Goal: Task Accomplishment & Management: Use online tool/utility

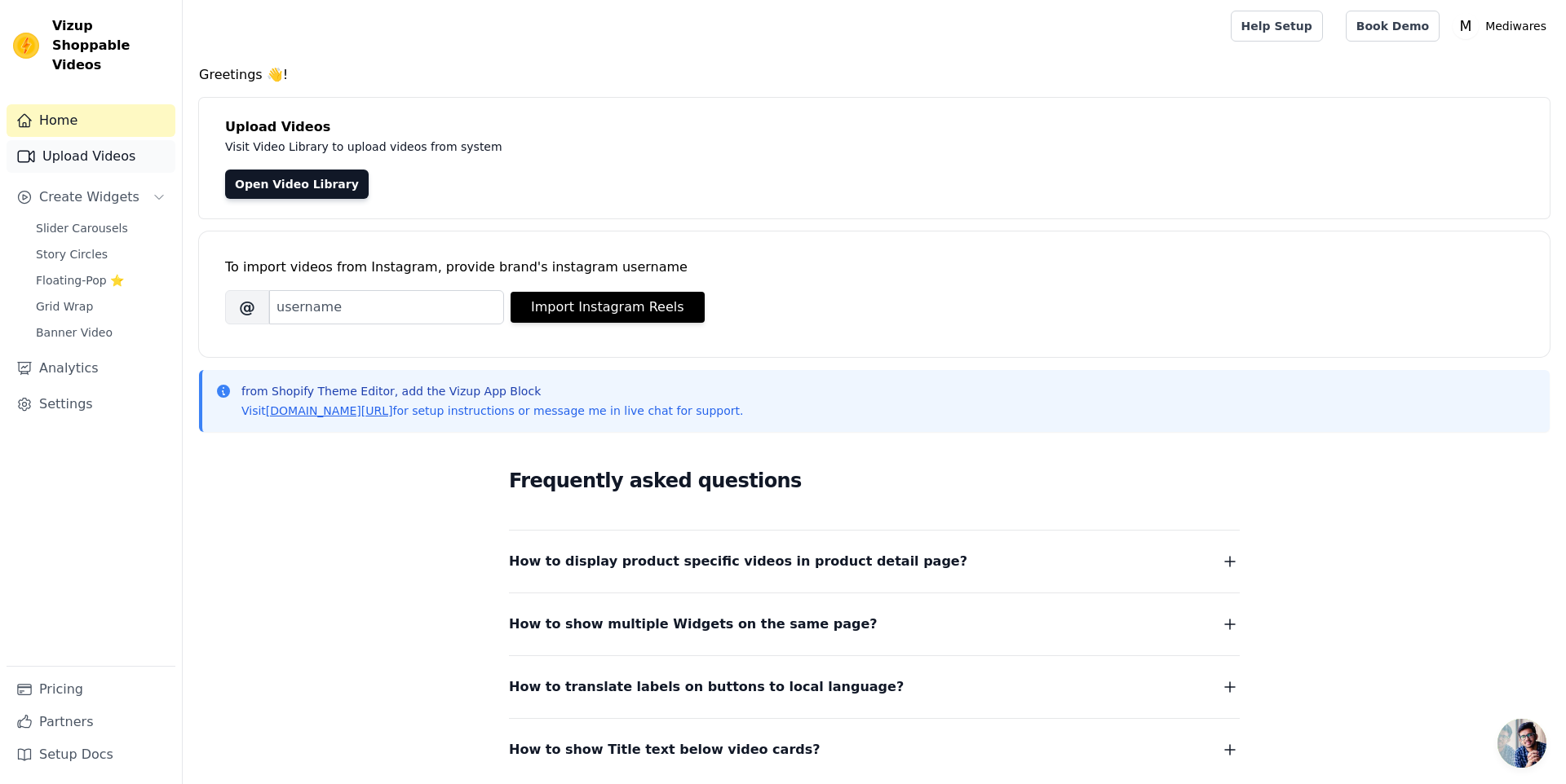
click at [64, 140] on link "Upload Videos" at bounding box center [91, 157] width 168 height 33
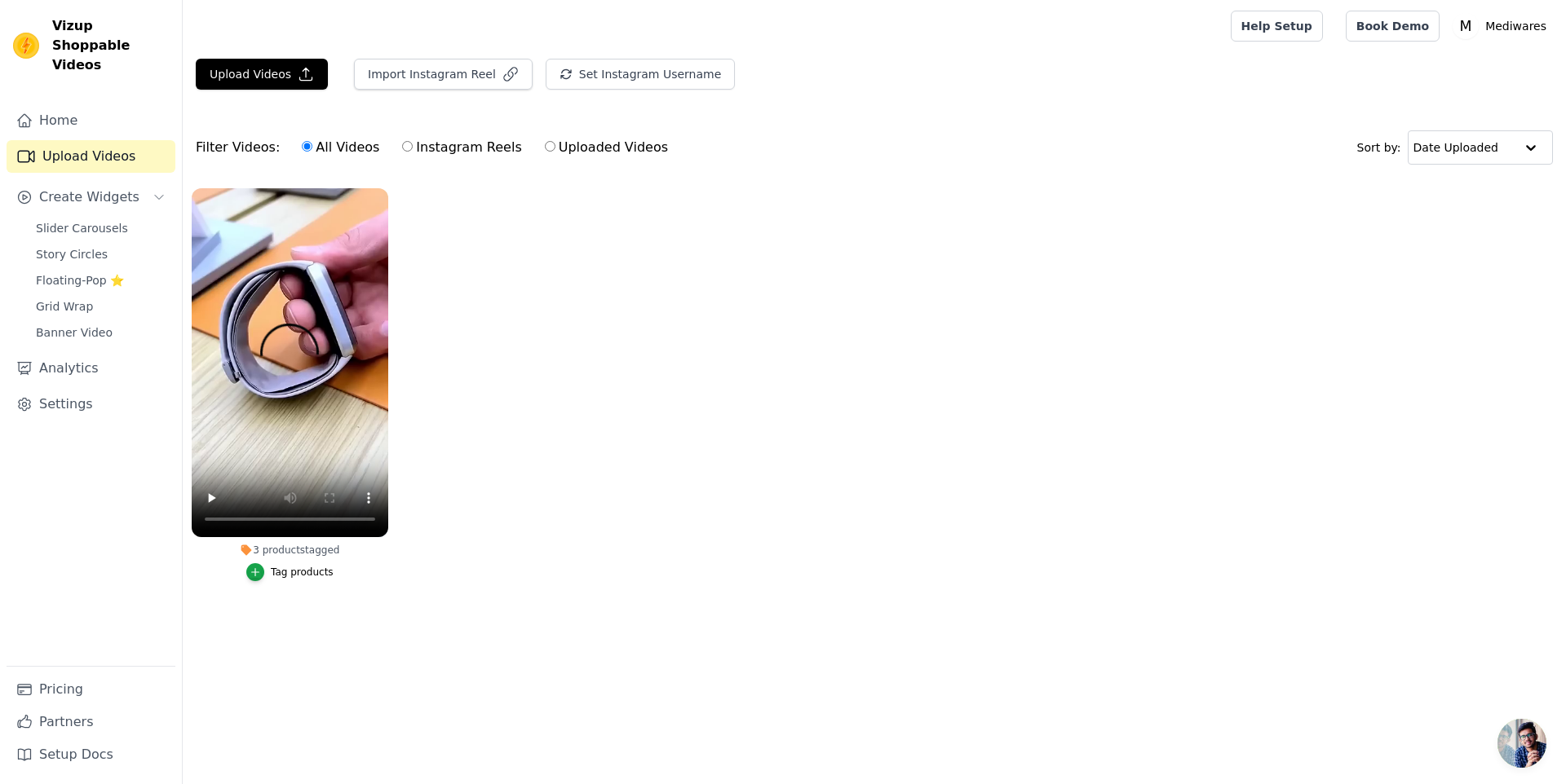
click at [544, 148] on label "Uploaded Videos" at bounding box center [607, 147] width 125 height 21
click at [544, 148] on input "Uploaded Videos" at bounding box center [550, 147] width 11 height 11
radio input "true"
click at [639, 349] on ul "3 products tagged Tag products" at bounding box center [874, 401] width 1383 height 444
click at [252, 94] on div "Upload Videos Import Instagram Reel Set Instagram Username Import Latest IG Ree…" at bounding box center [874, 81] width 1383 height 44
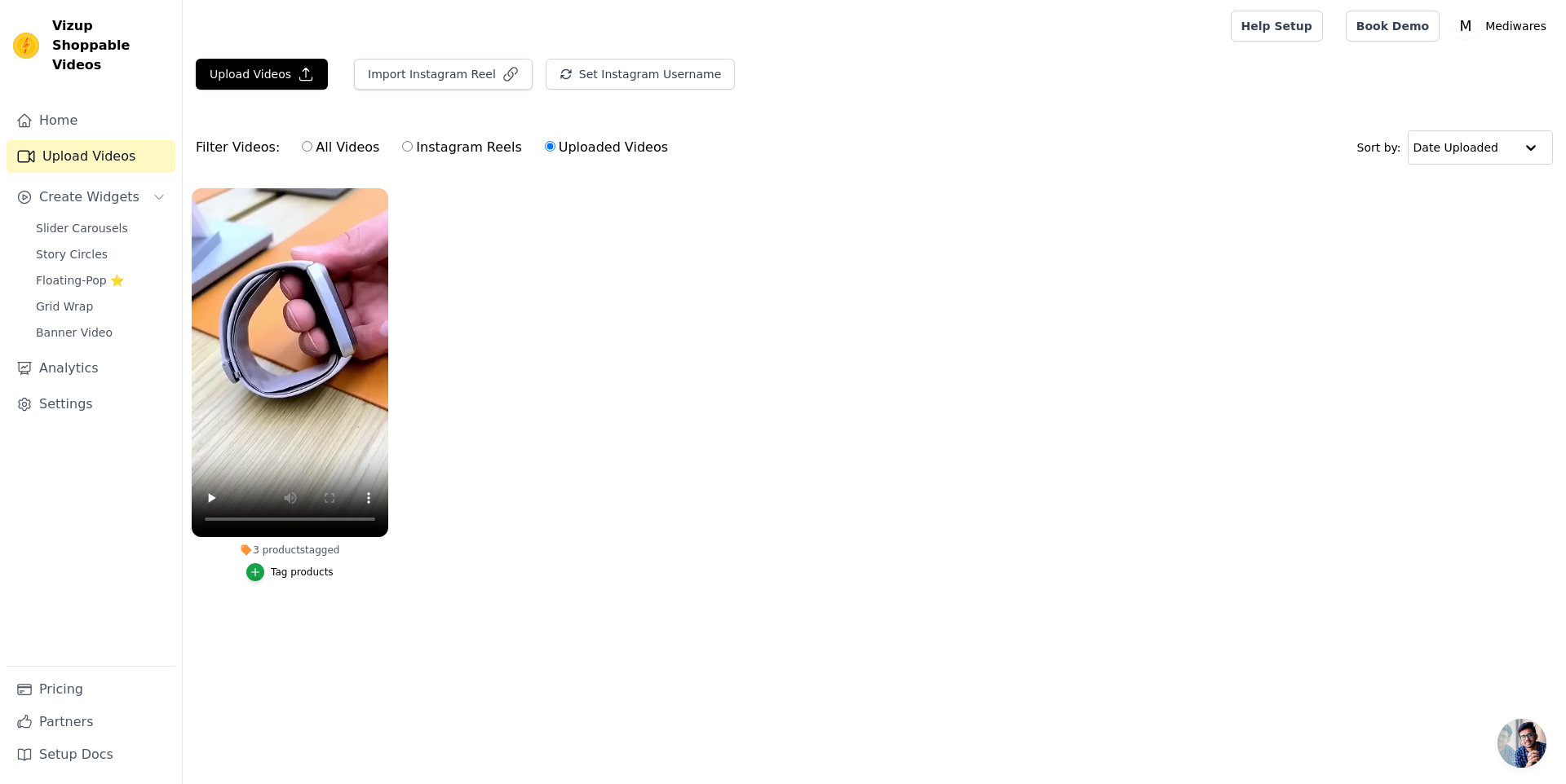
click at [941, 347] on ul "3 products tagged Tag products" at bounding box center [874, 401] width 1383 height 444
click at [96, 112] on link "Home" at bounding box center [91, 120] width 168 height 33
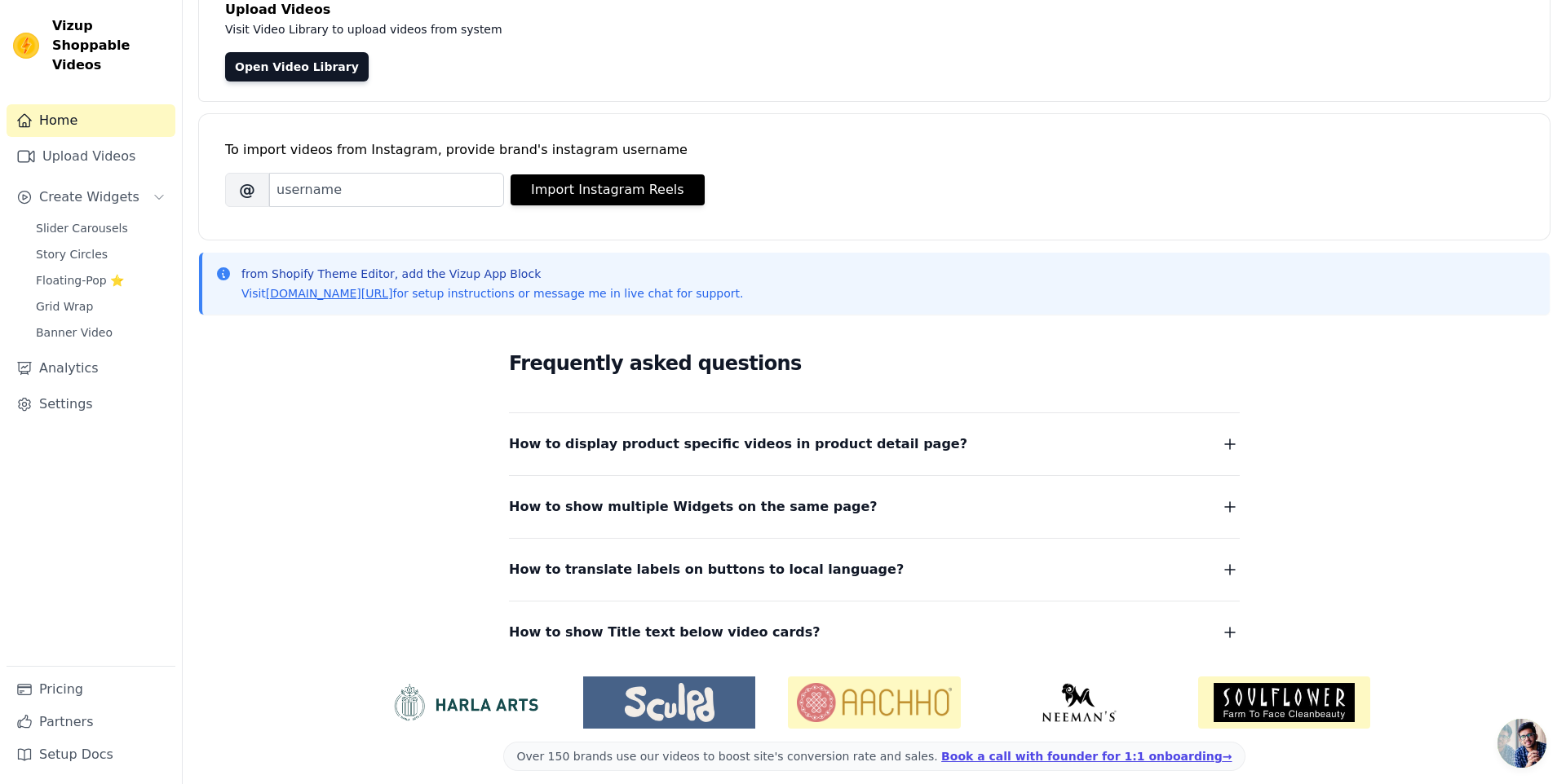
scroll to position [130, 0]
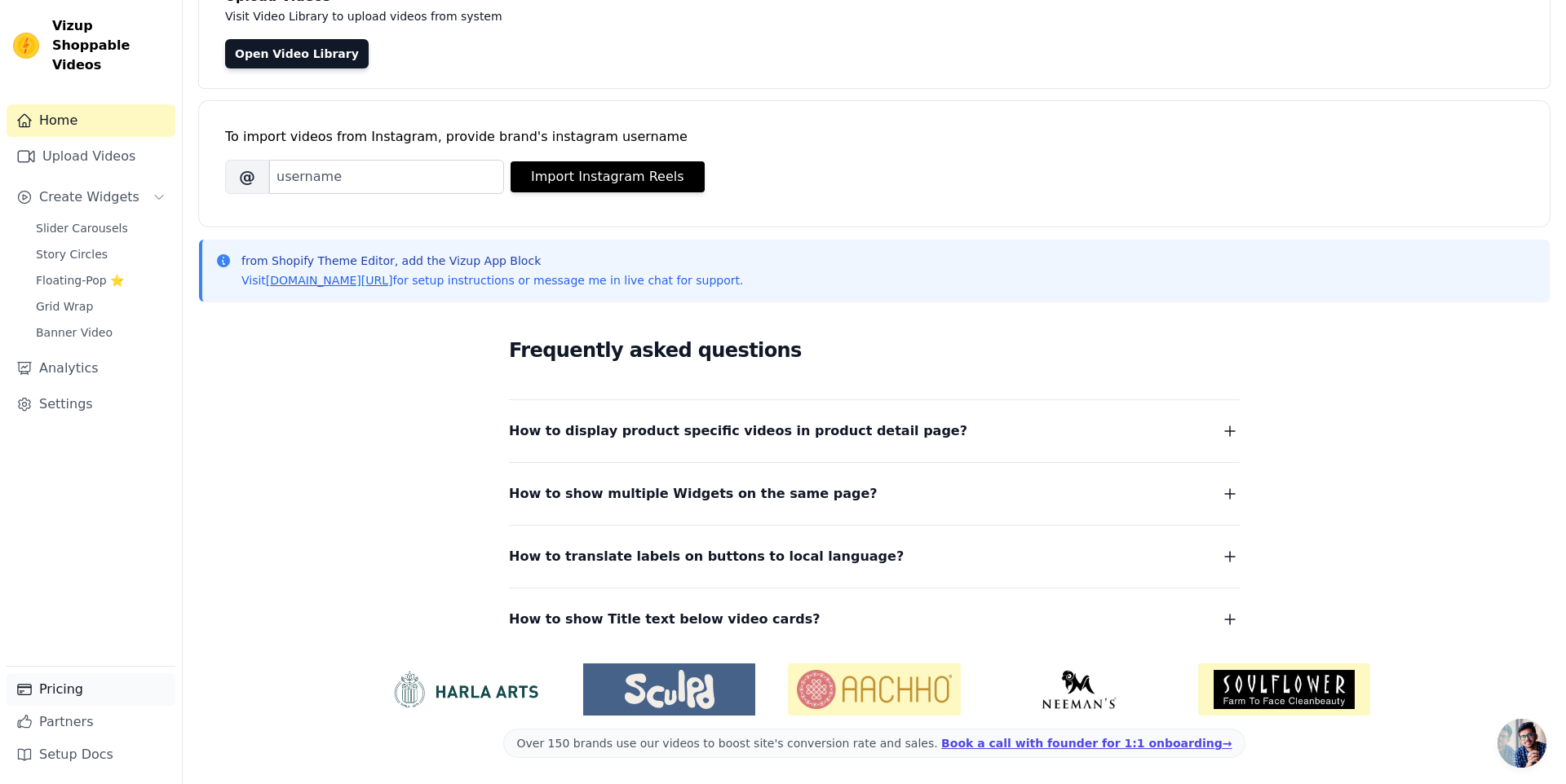
click at [51, 697] on link "Pricing" at bounding box center [91, 690] width 168 height 33
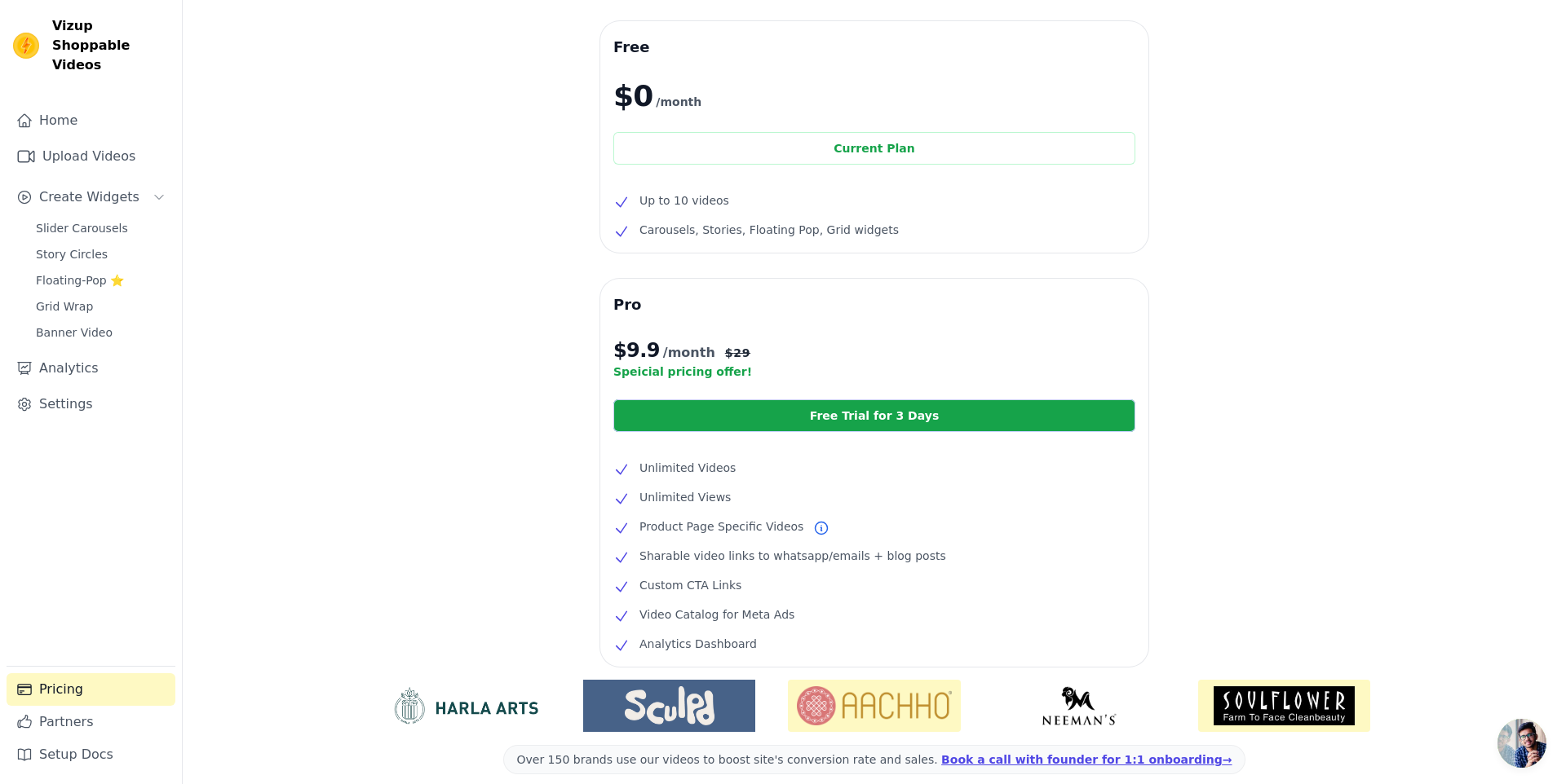
scroll to position [53, 0]
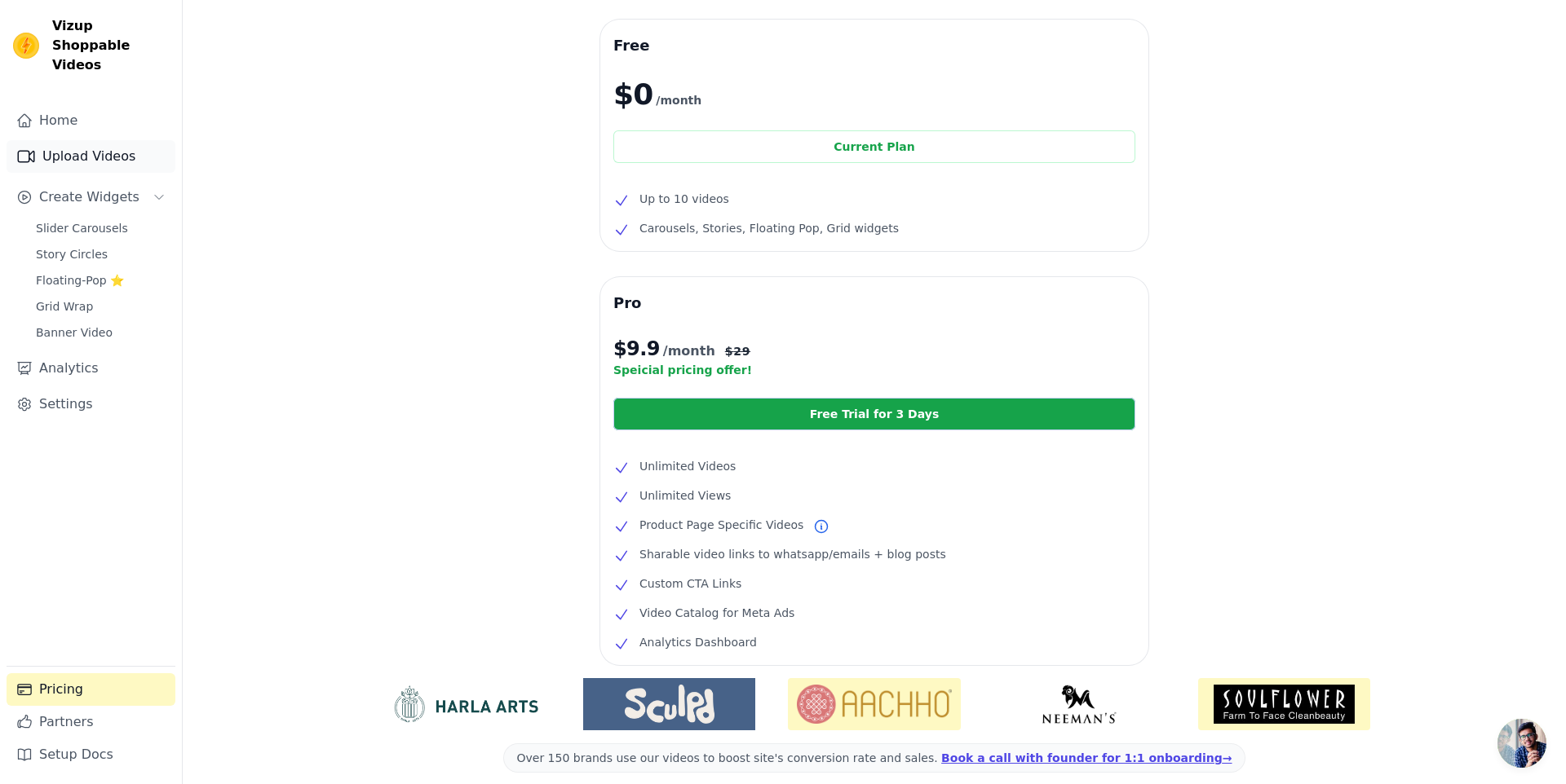
click at [79, 146] on link "Upload Videos" at bounding box center [91, 157] width 168 height 33
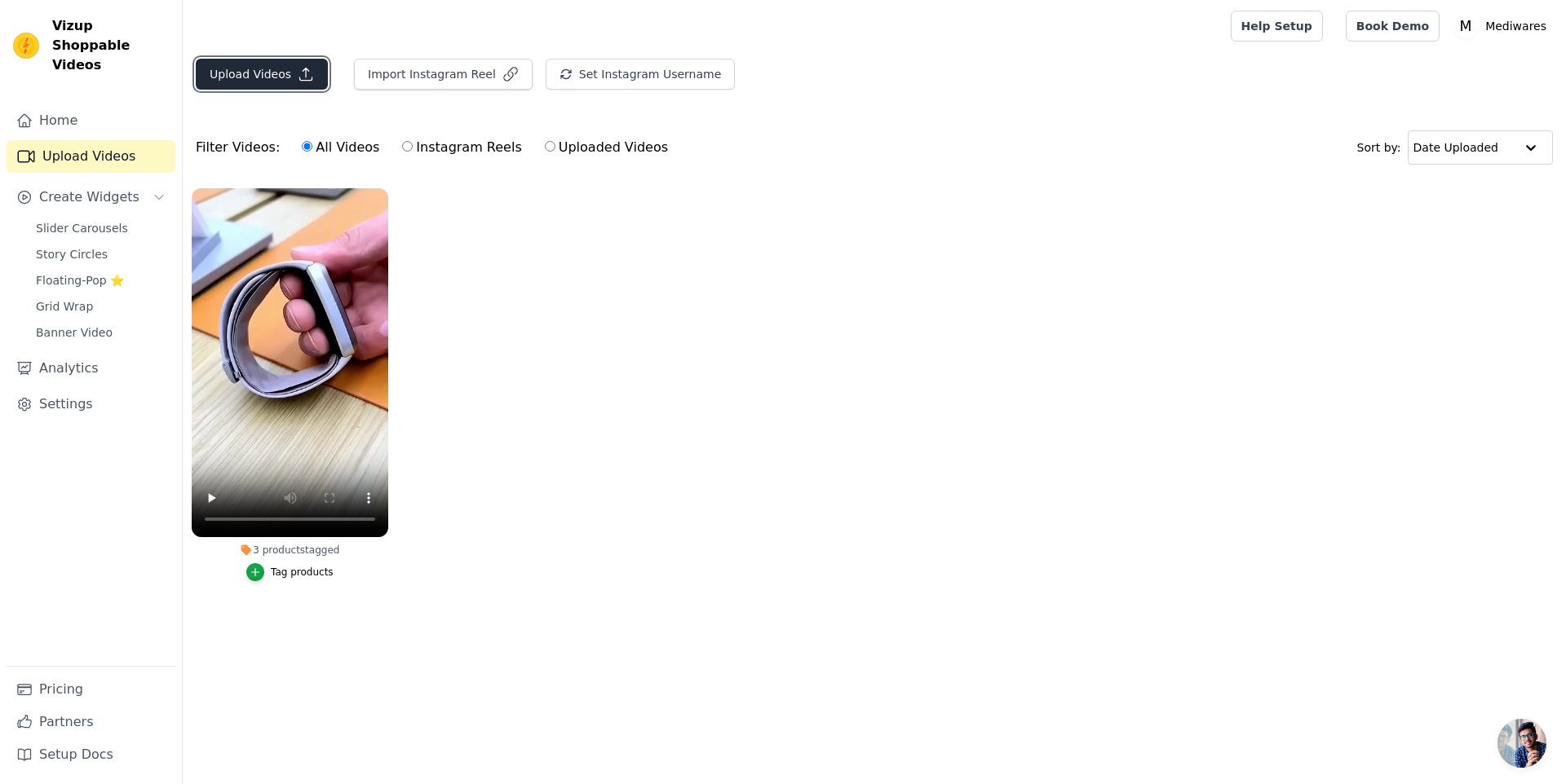
click at [251, 66] on button "Upload Videos" at bounding box center [262, 74] width 132 height 31
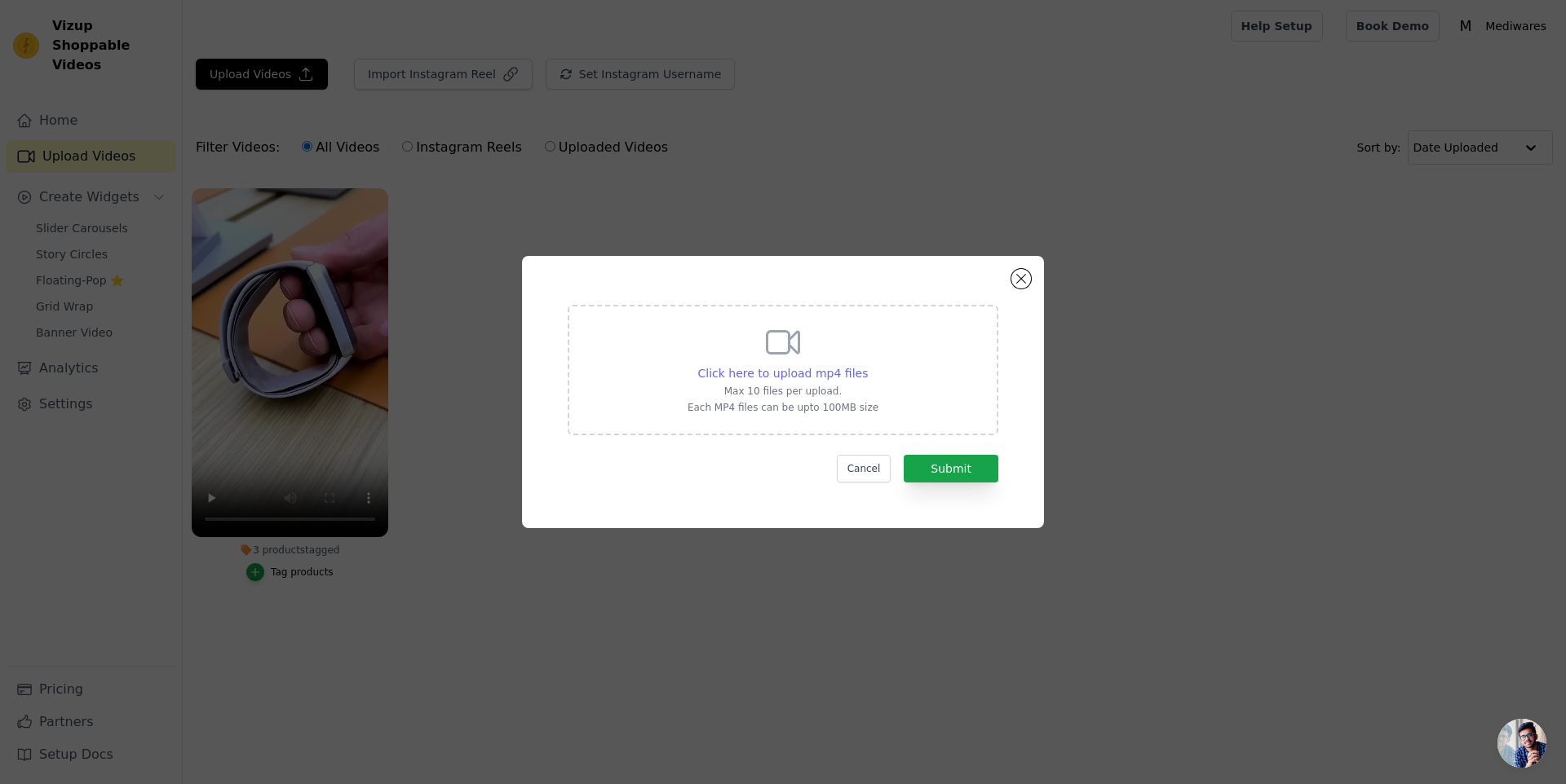
click at [835, 368] on span "Click here to upload mp4 files" at bounding box center [783, 373] width 170 height 13
click at [867, 365] on input "Click here to upload mp4 files Max 10 files per upload. Each MP4 files can be u…" at bounding box center [867, 364] width 1 height 1
type input "C:\fakepath\ElectricBathLift_Video_4.mp4"
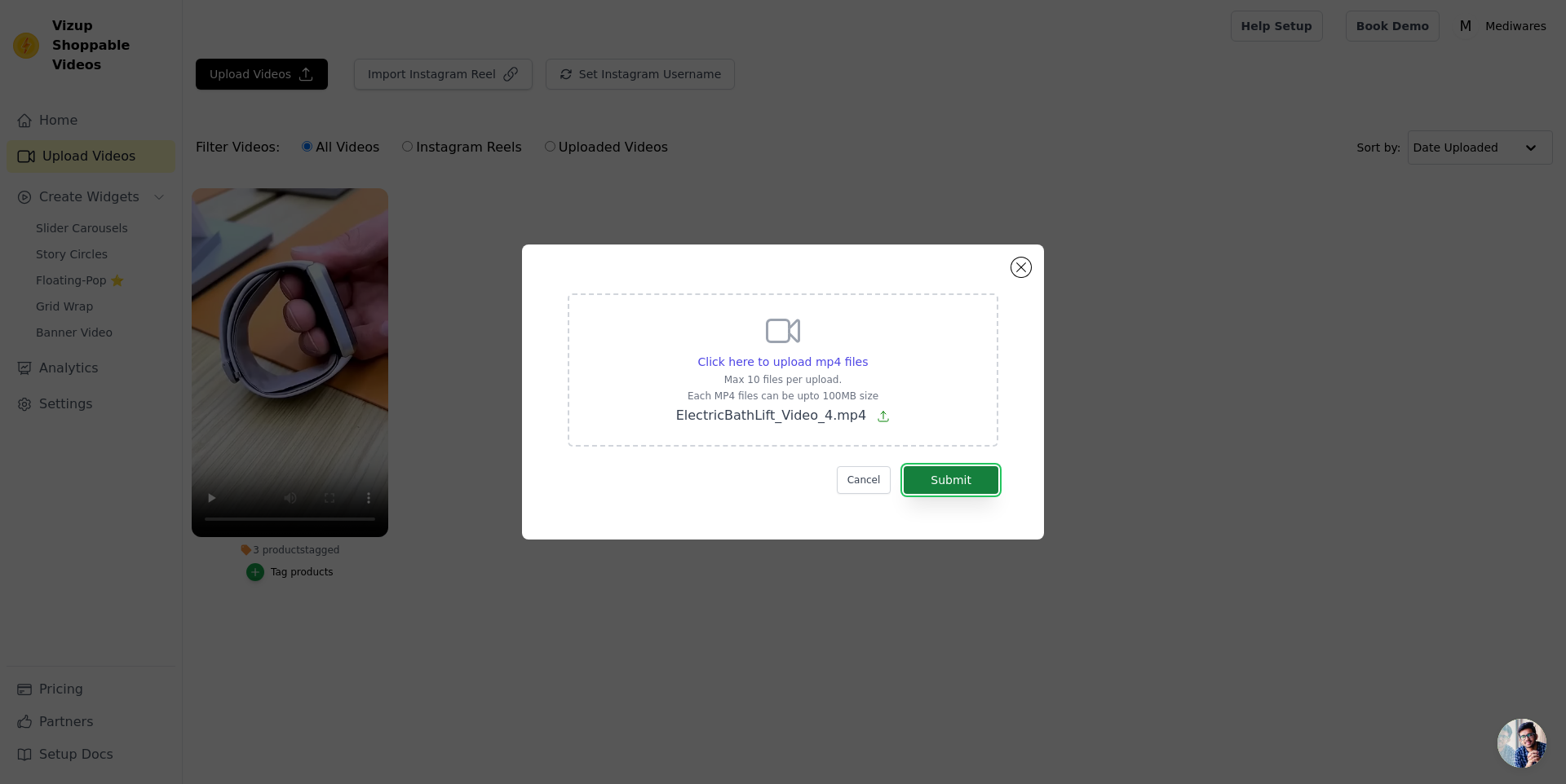
click at [958, 485] on button "Submit" at bounding box center [951, 480] width 94 height 28
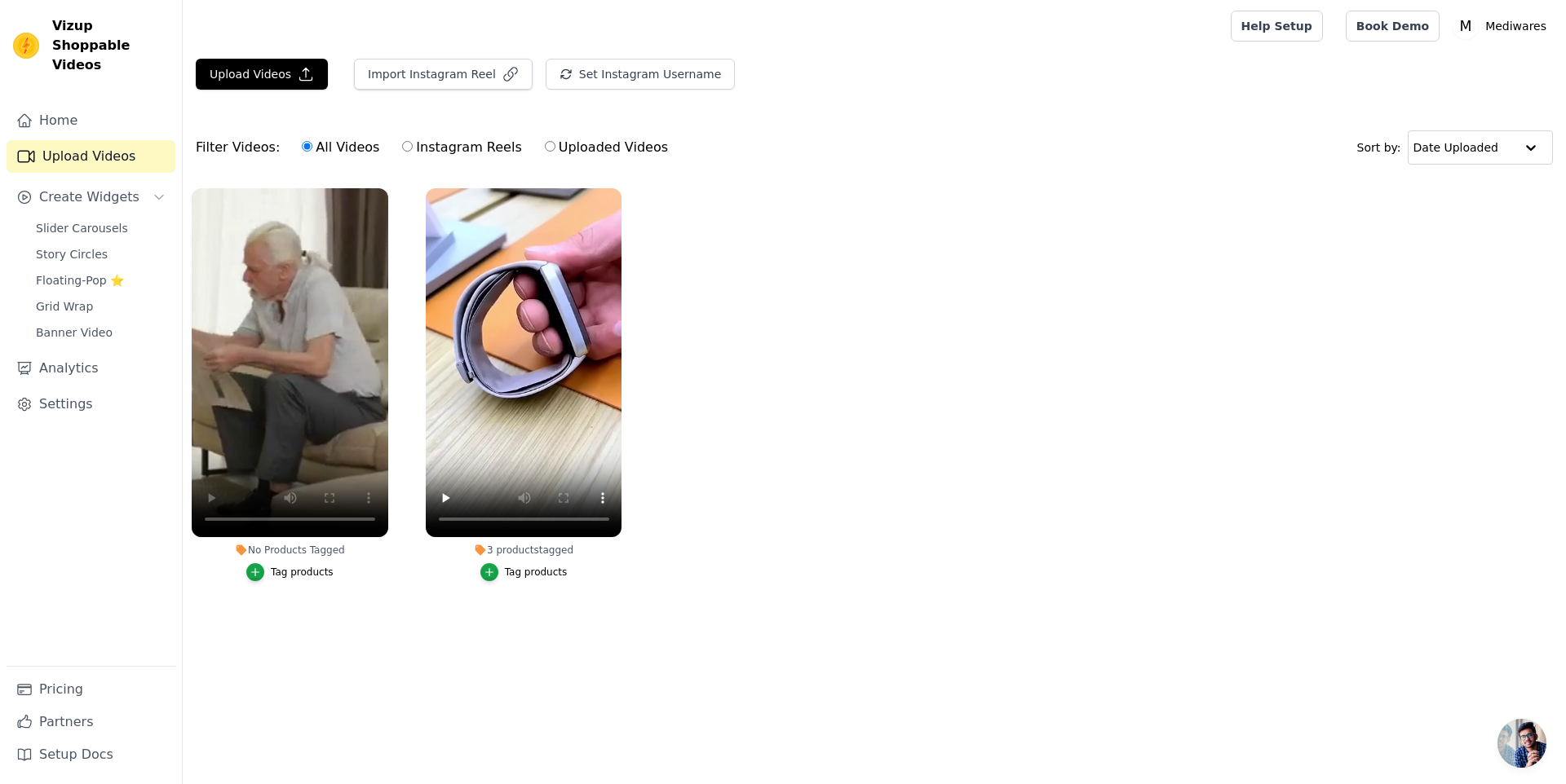
click at [360, 637] on main "Upload Videos Import Instagram Reel Set Instagram Username Import Latest IG Ree…" at bounding box center [874, 357] width 1383 height 609
click at [293, 573] on div "Tag products" at bounding box center [302, 572] width 62 height 13
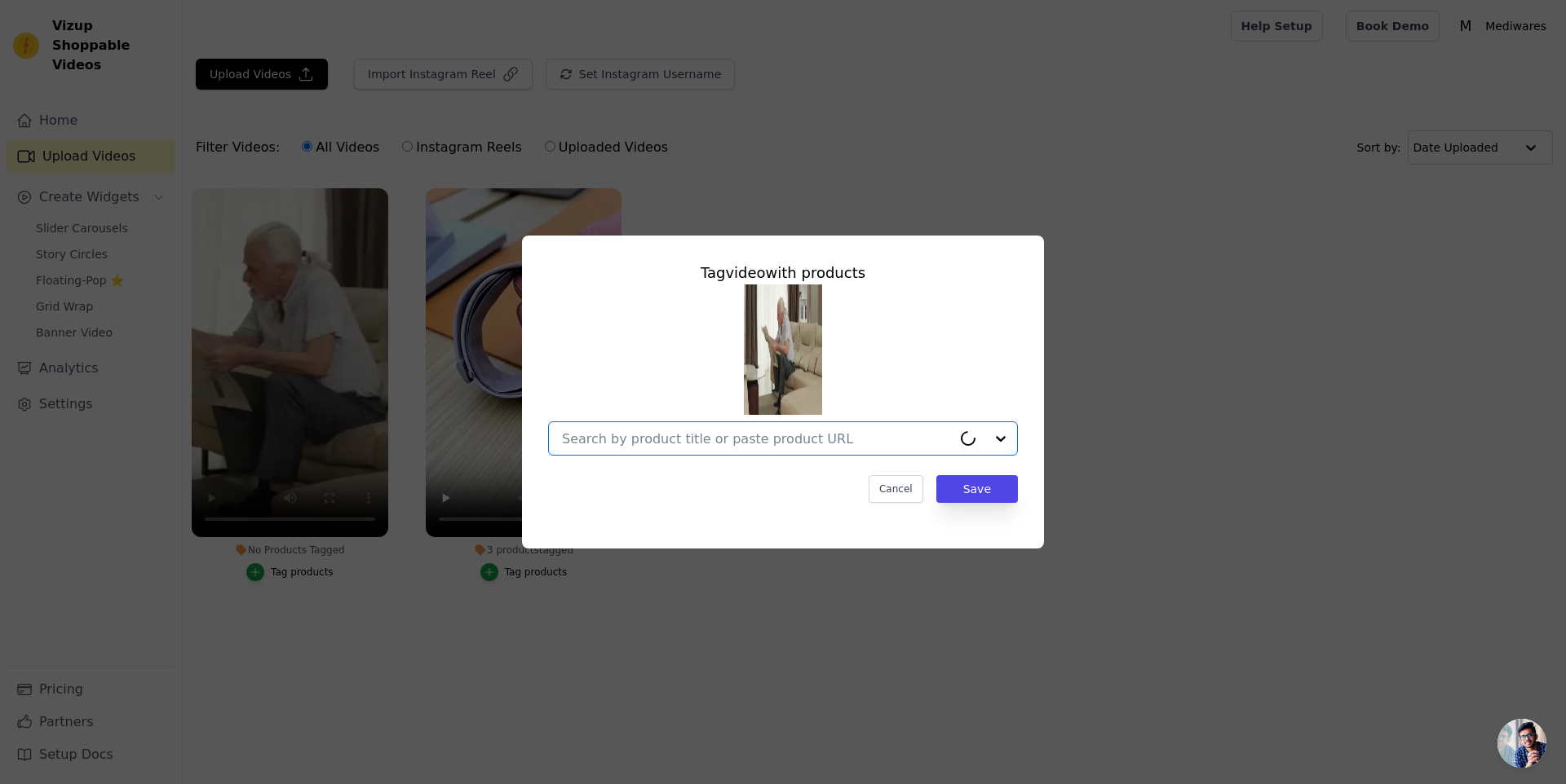
click at [695, 445] on input "No Products Tagged Tag video with products Option undefined, selected. Cancel S…" at bounding box center [756, 438] width 389 height 15
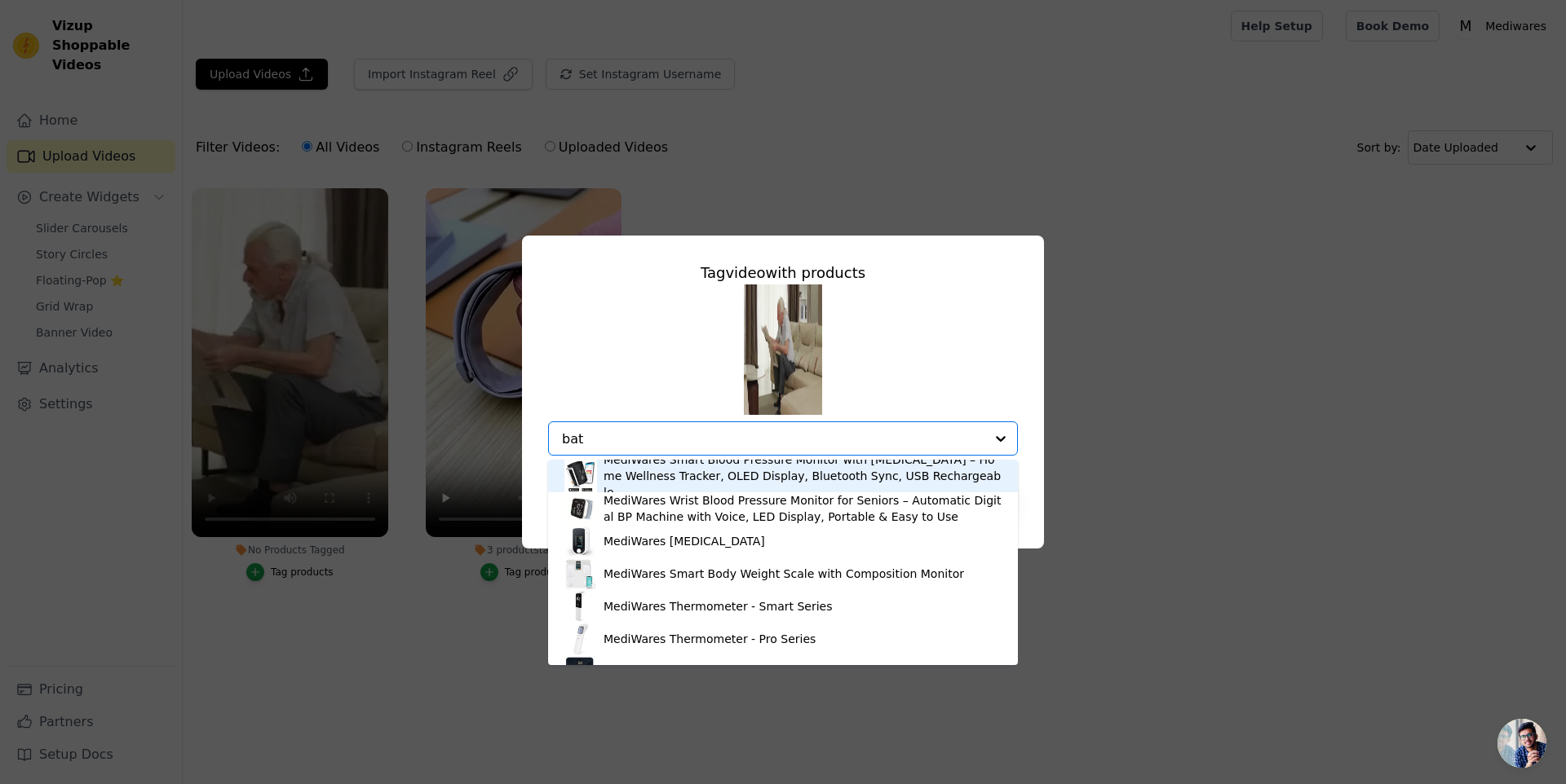
type input "bath"
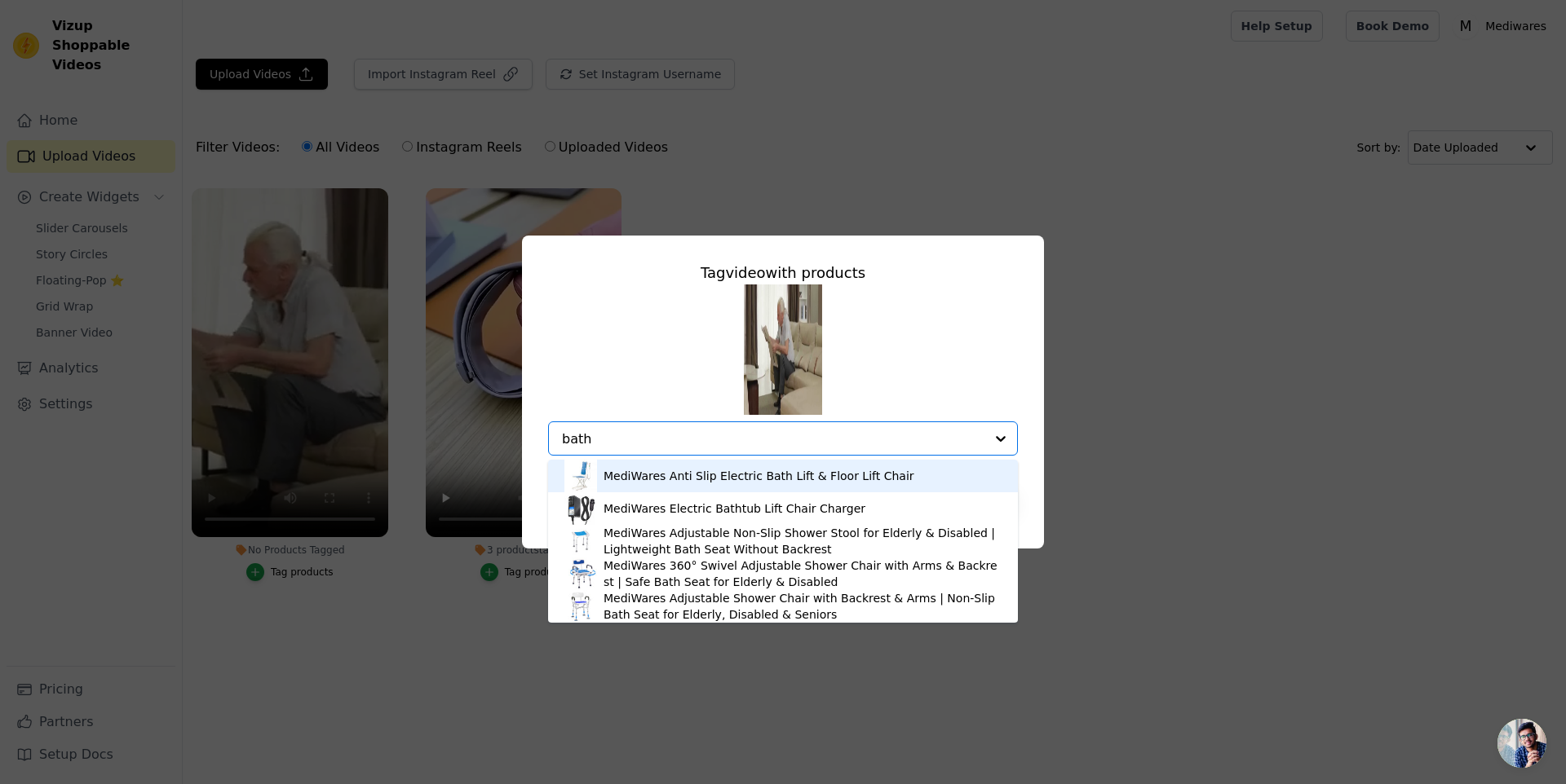
click at [683, 471] on div "MediWares Anti Slip Electric Bath Lift & Floor Lift Chair" at bounding box center [758, 476] width 311 height 16
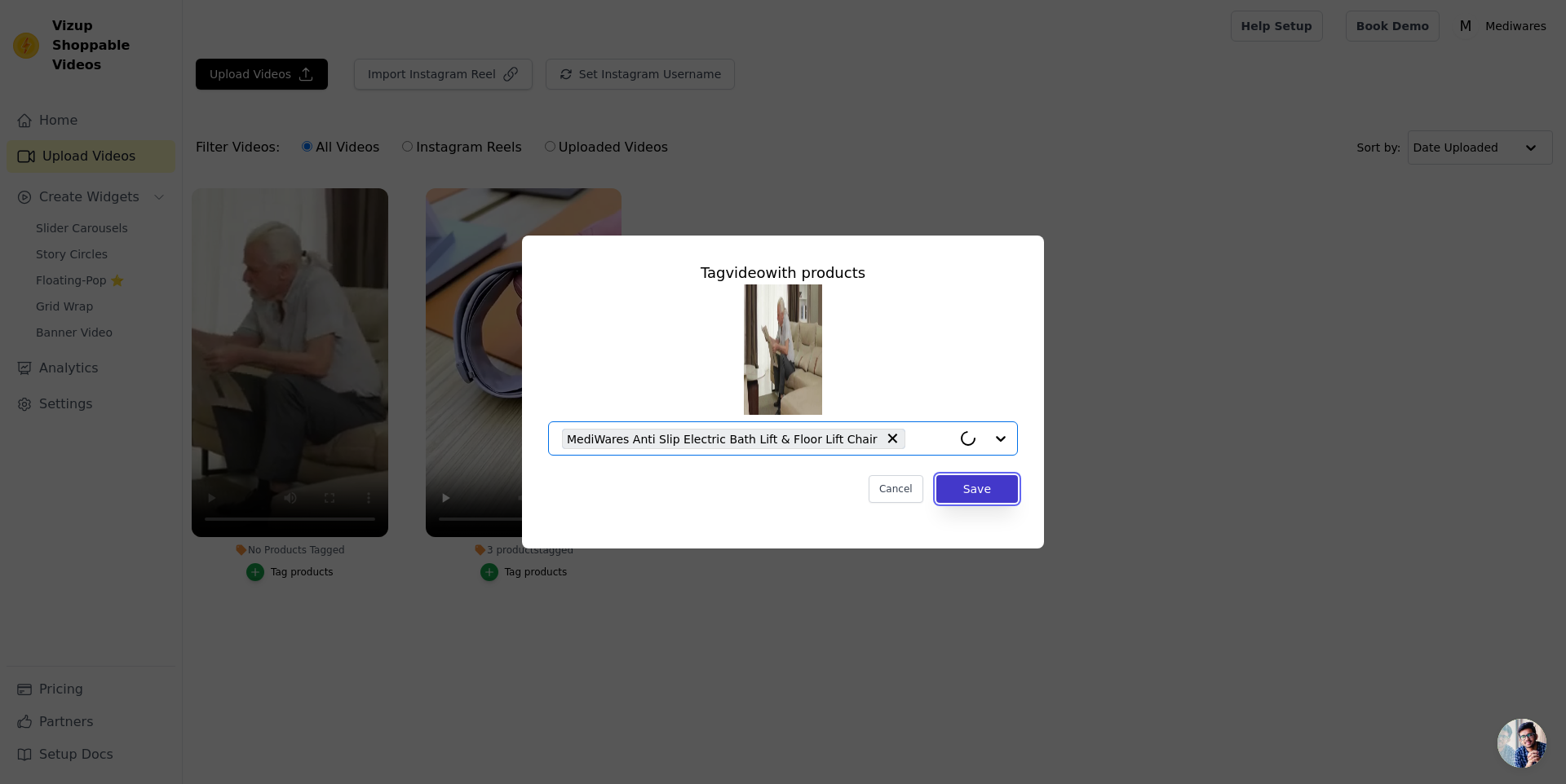
click at [975, 484] on button "Save" at bounding box center [977, 489] width 82 height 28
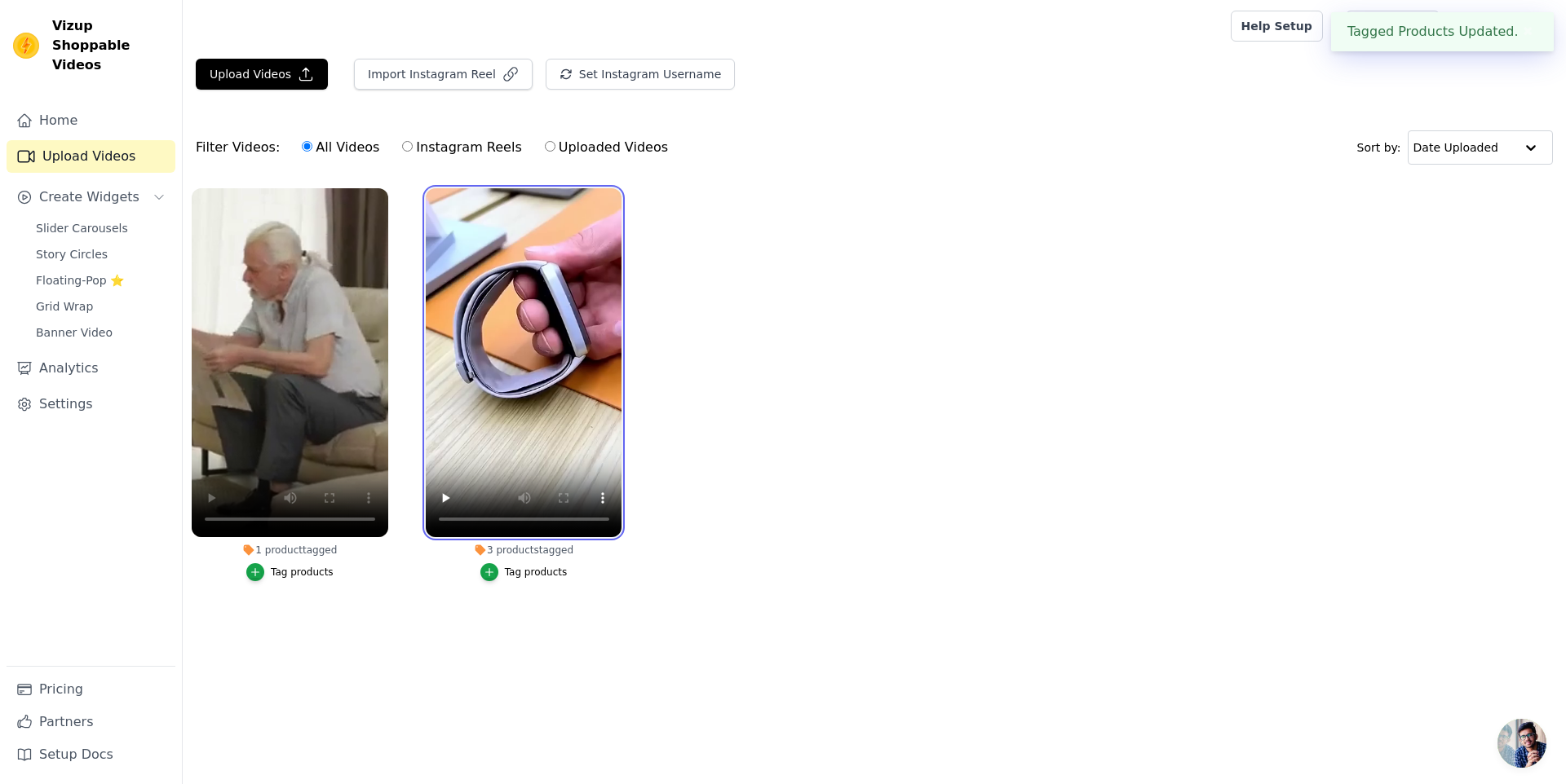
click at [732, 442] on ul "1 product tagged Tag products 3 products tagged Tag products" at bounding box center [874, 401] width 1383 height 444
click at [618, 192] on icon "button" at bounding box center [619, 192] width 13 height 13
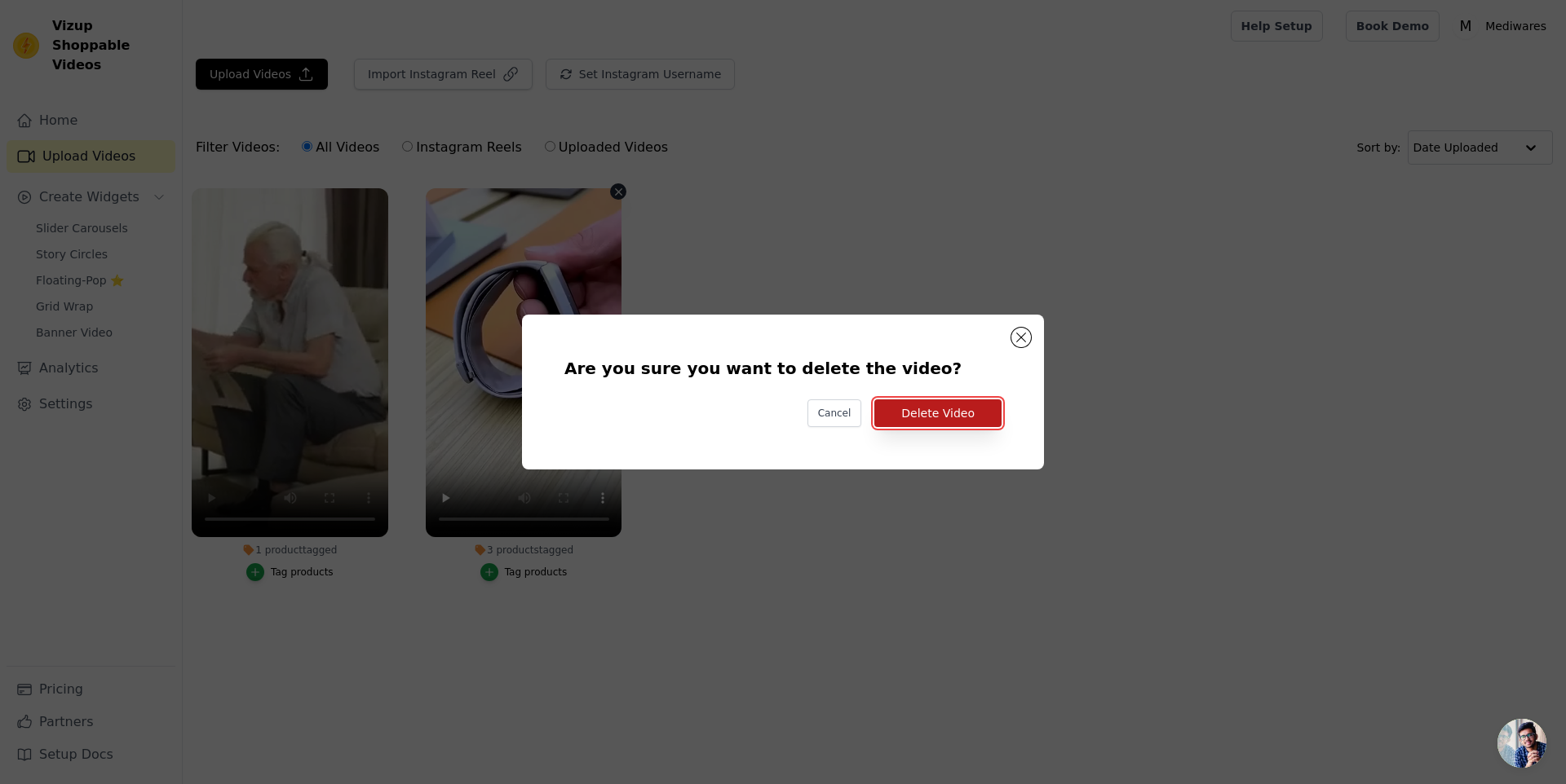
click at [935, 418] on button "Delete Video" at bounding box center [937, 413] width 127 height 28
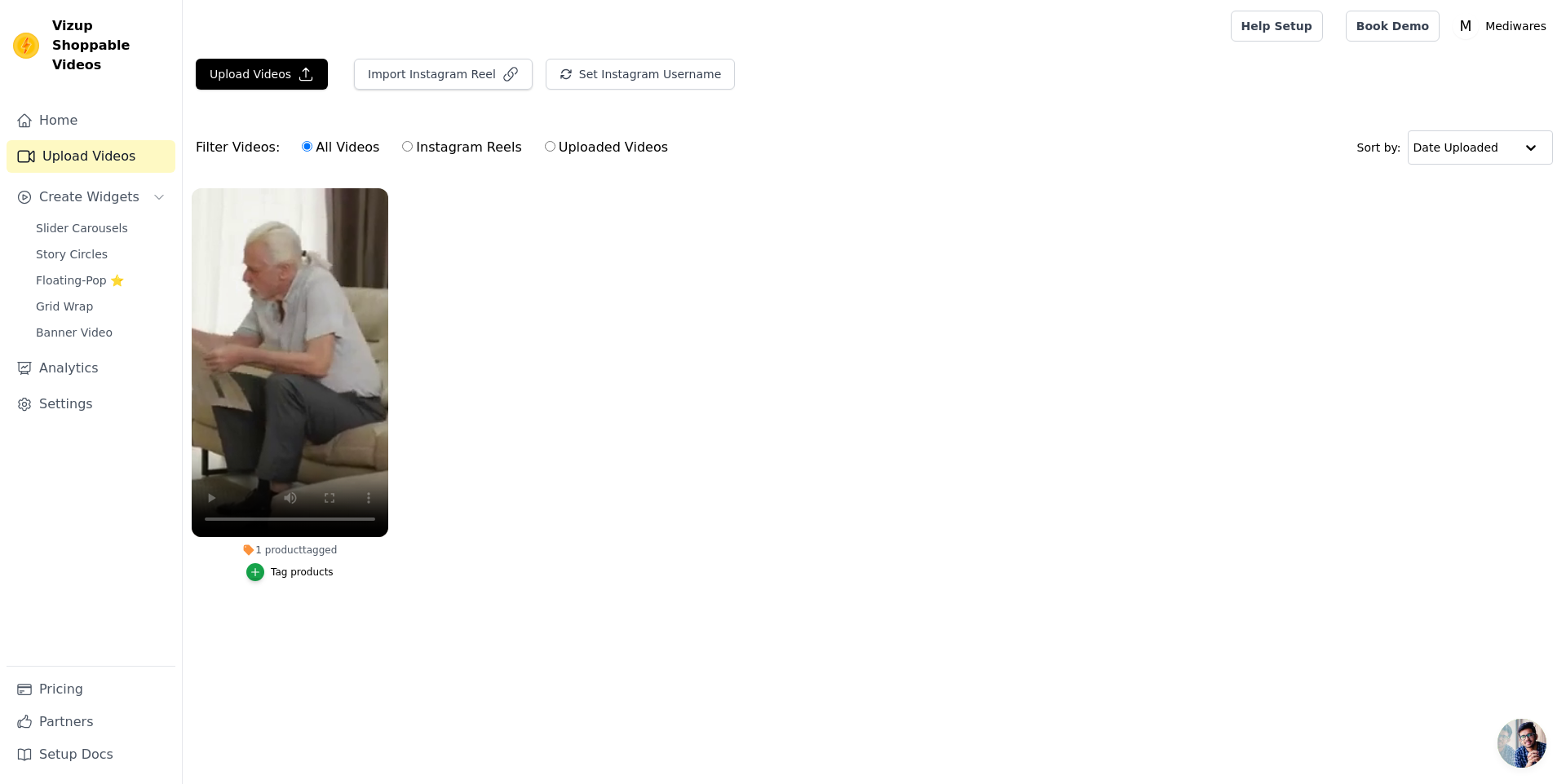
click at [675, 276] on ul "1 product tagged Tag products" at bounding box center [874, 401] width 1383 height 444
click at [93, 104] on link "Home" at bounding box center [91, 120] width 168 height 33
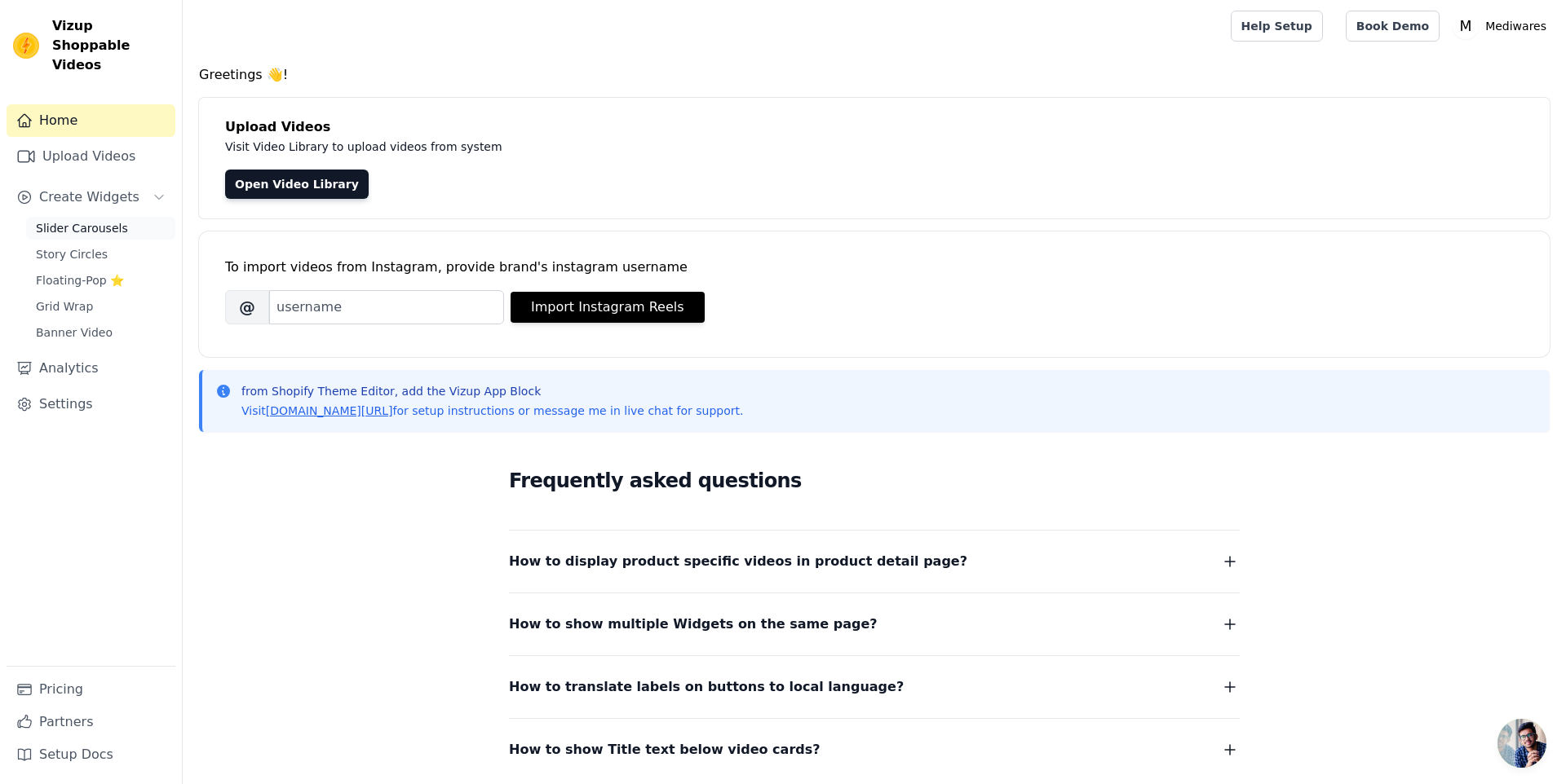
click at [58, 220] on span "Slider Carousels" at bounding box center [82, 228] width 92 height 16
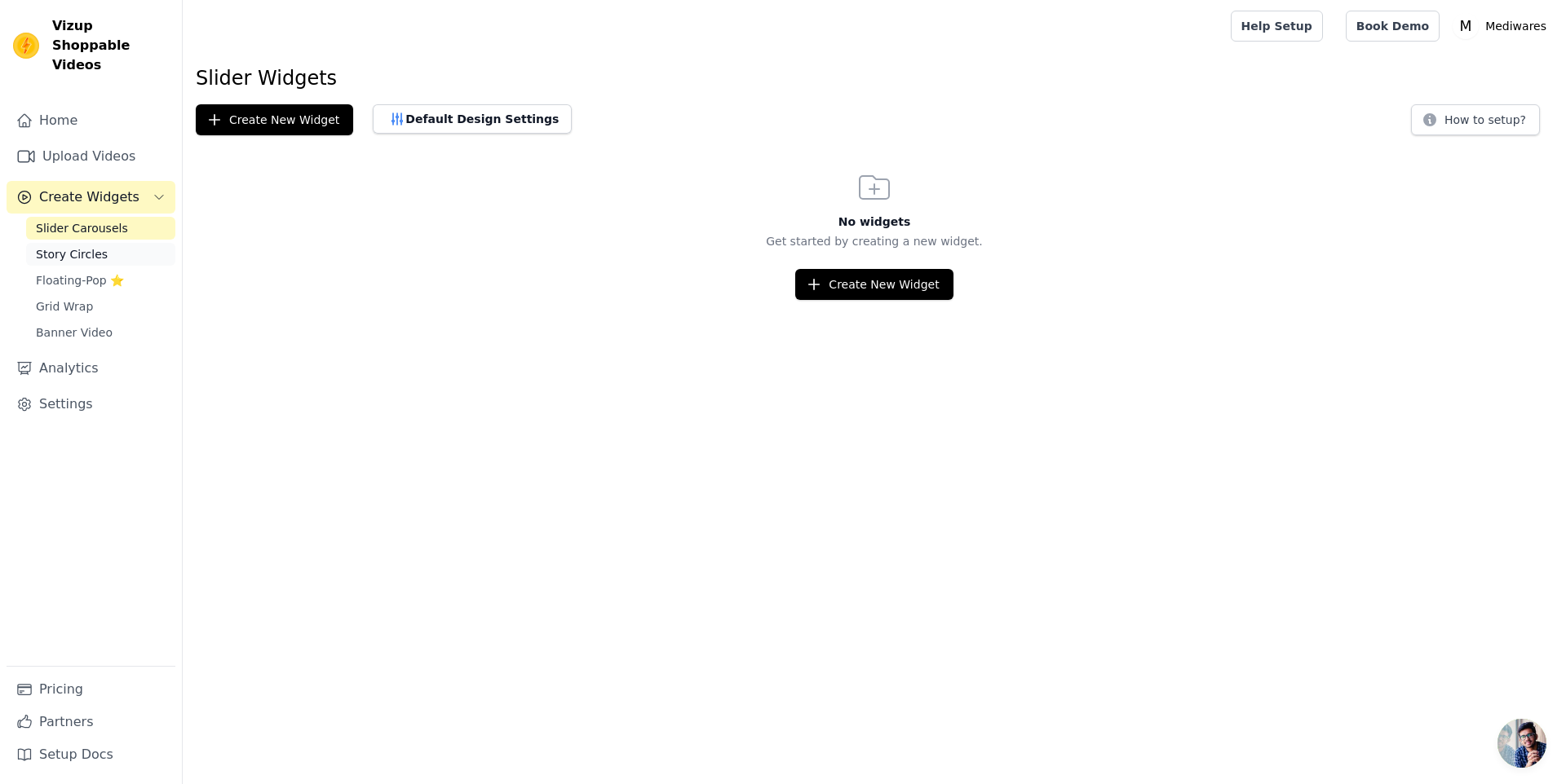
click at [48, 246] on span "Story Circles" at bounding box center [72, 254] width 72 height 16
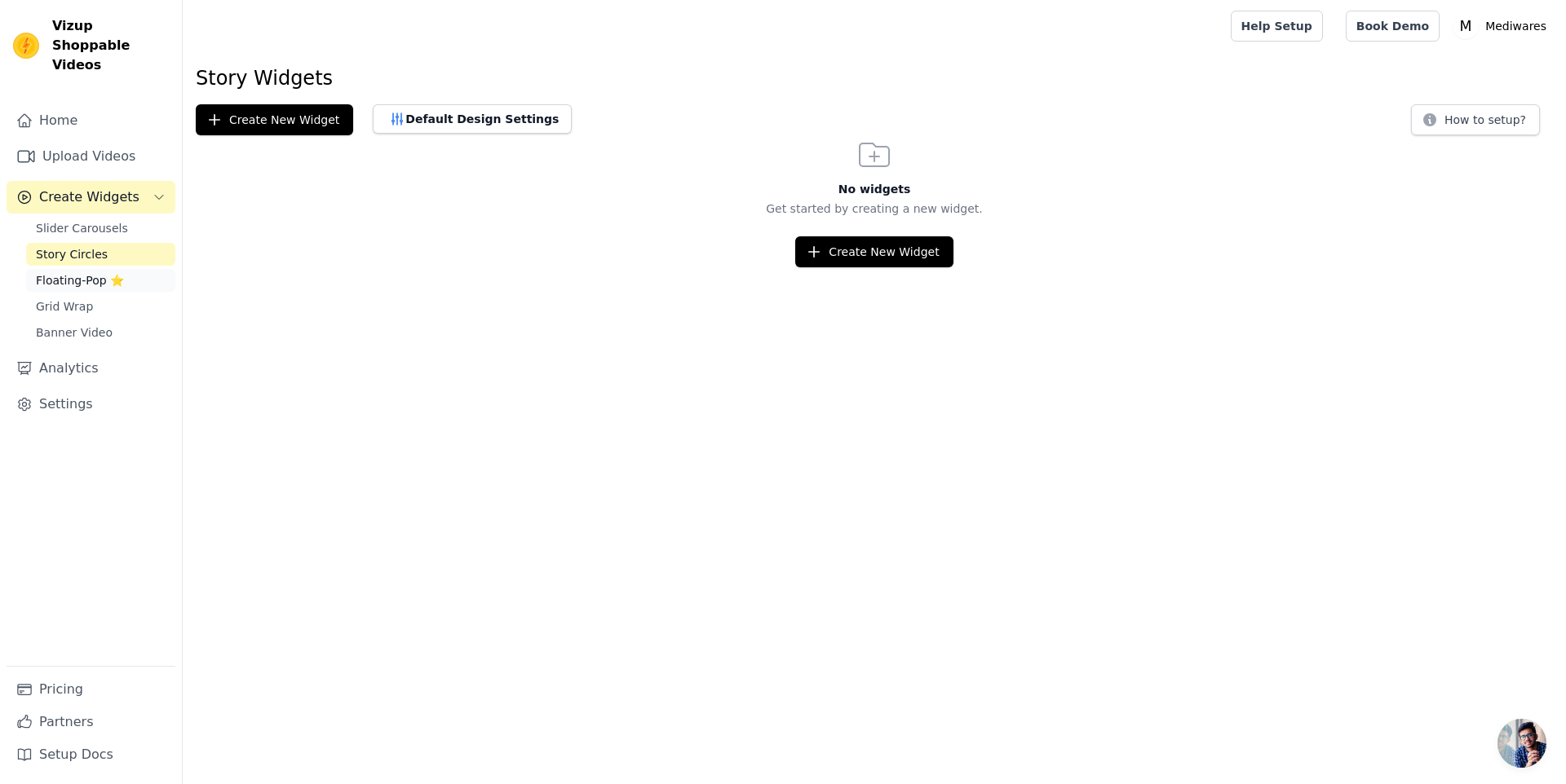
click at [62, 269] on link "Floating-Pop ⭐" at bounding box center [101, 280] width 149 height 23
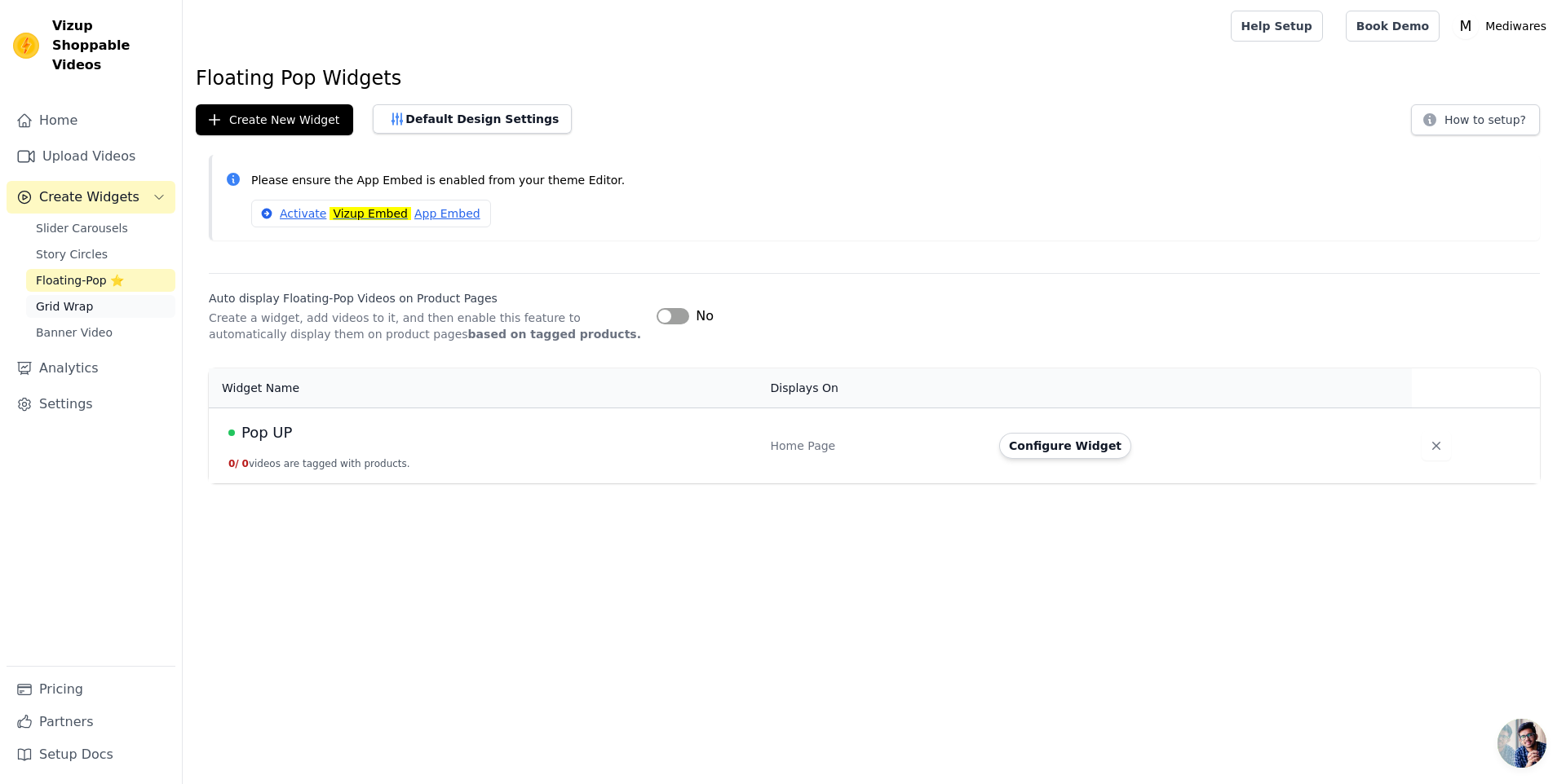
click at [82, 299] on span "Grid Wrap" at bounding box center [64, 307] width 57 height 16
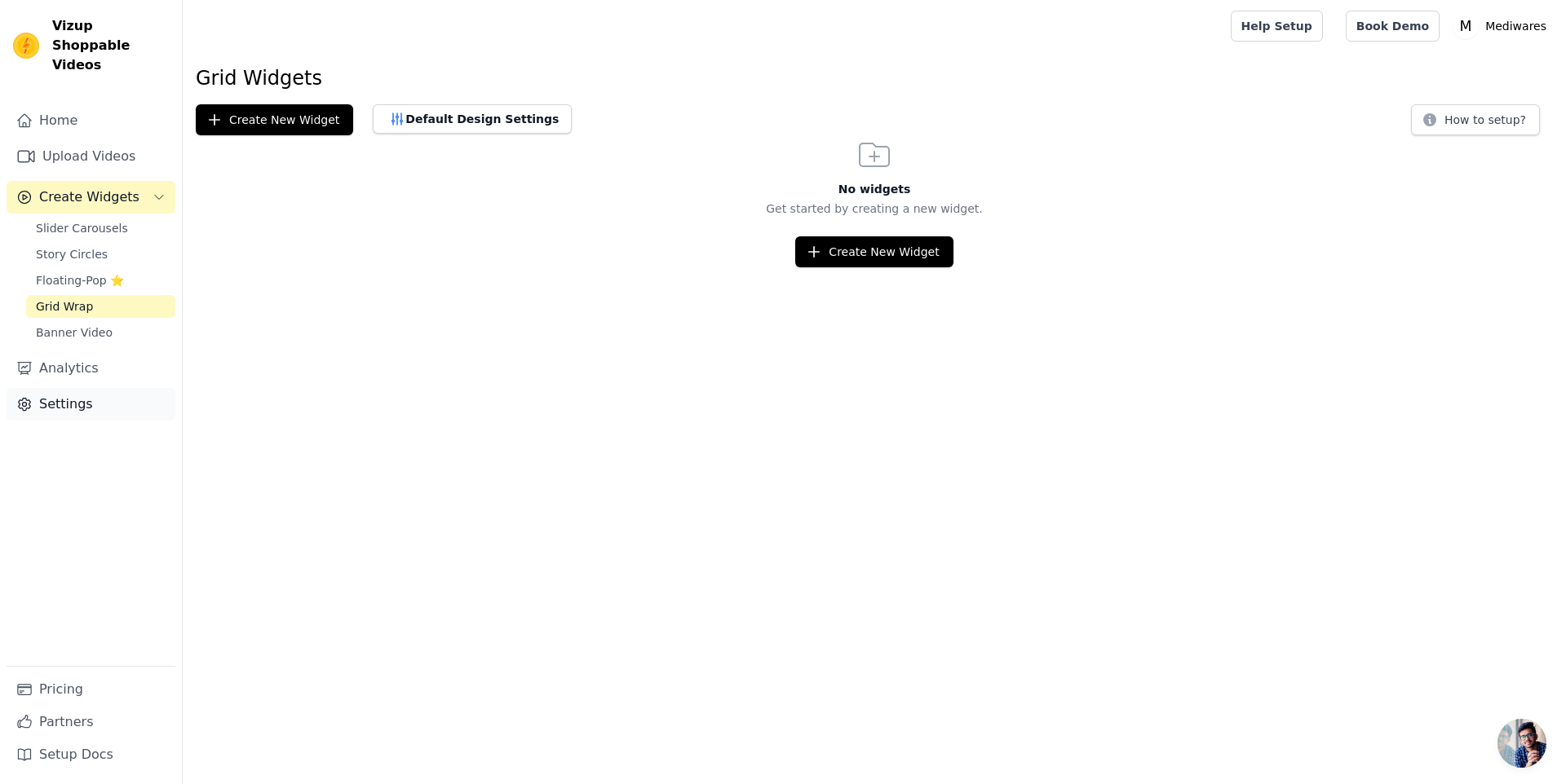
click at [69, 388] on link "Settings" at bounding box center [91, 405] width 168 height 33
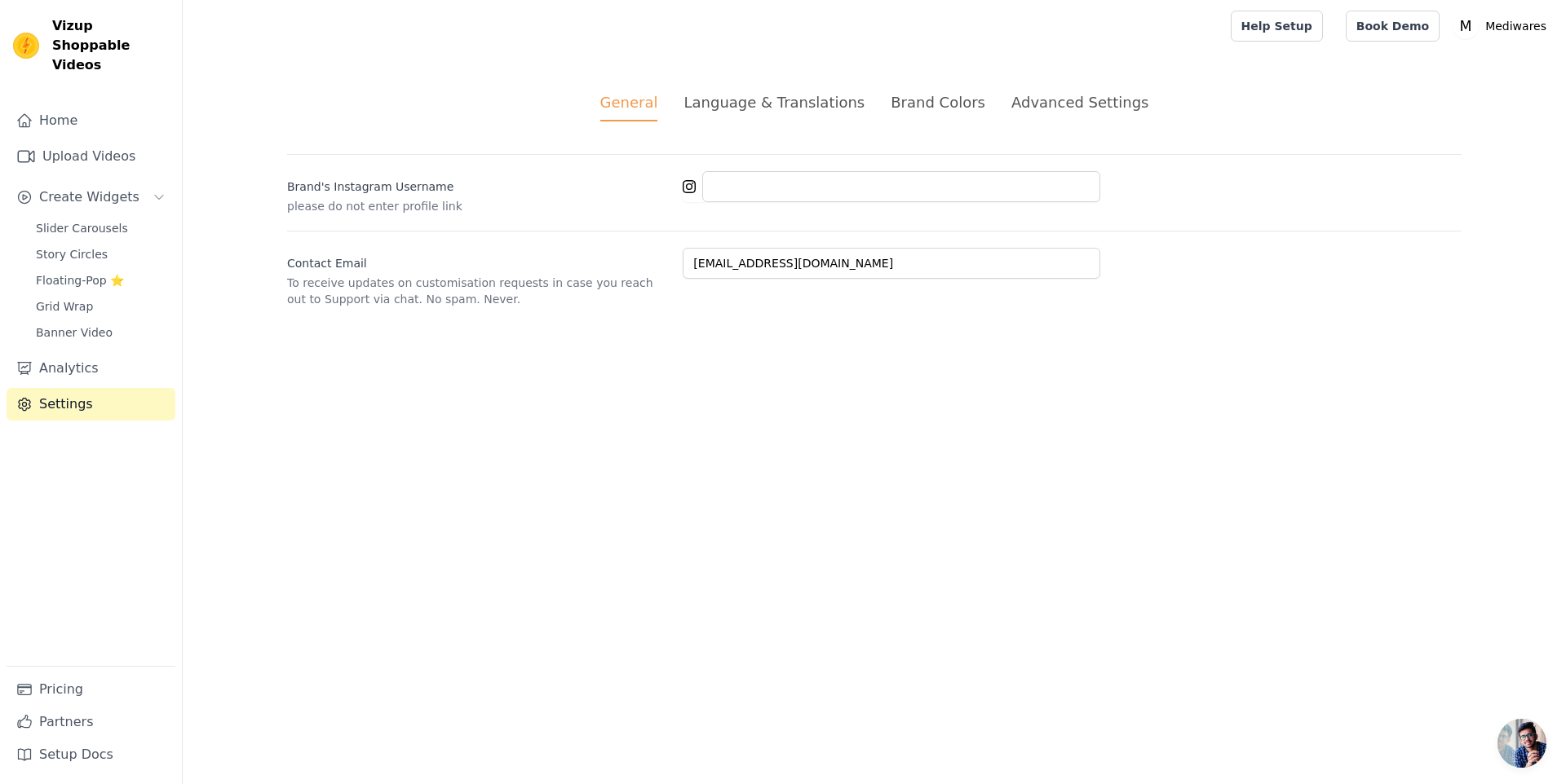
click at [959, 105] on div "Brand Colors" at bounding box center [937, 102] width 94 height 22
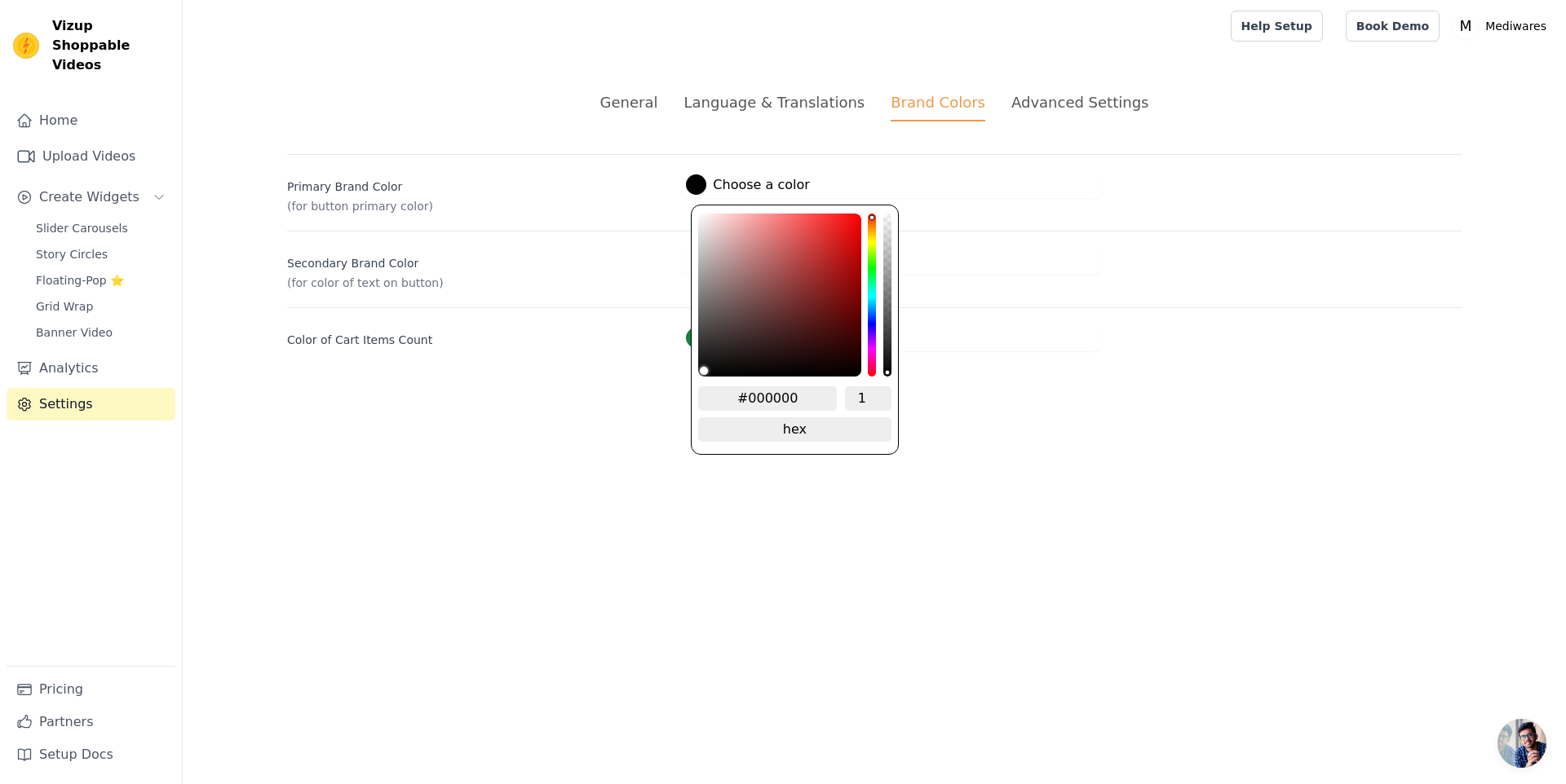
click at [688, 193] on label "#000000 Choose a color" at bounding box center [747, 185] width 123 height 21
click at [747, 400] on input "#000000" at bounding box center [767, 398] width 139 height 24
click at [747, 399] on input "#000000" at bounding box center [767, 398] width 139 height 24
paste input "5837EA"
type input "#5837ea"
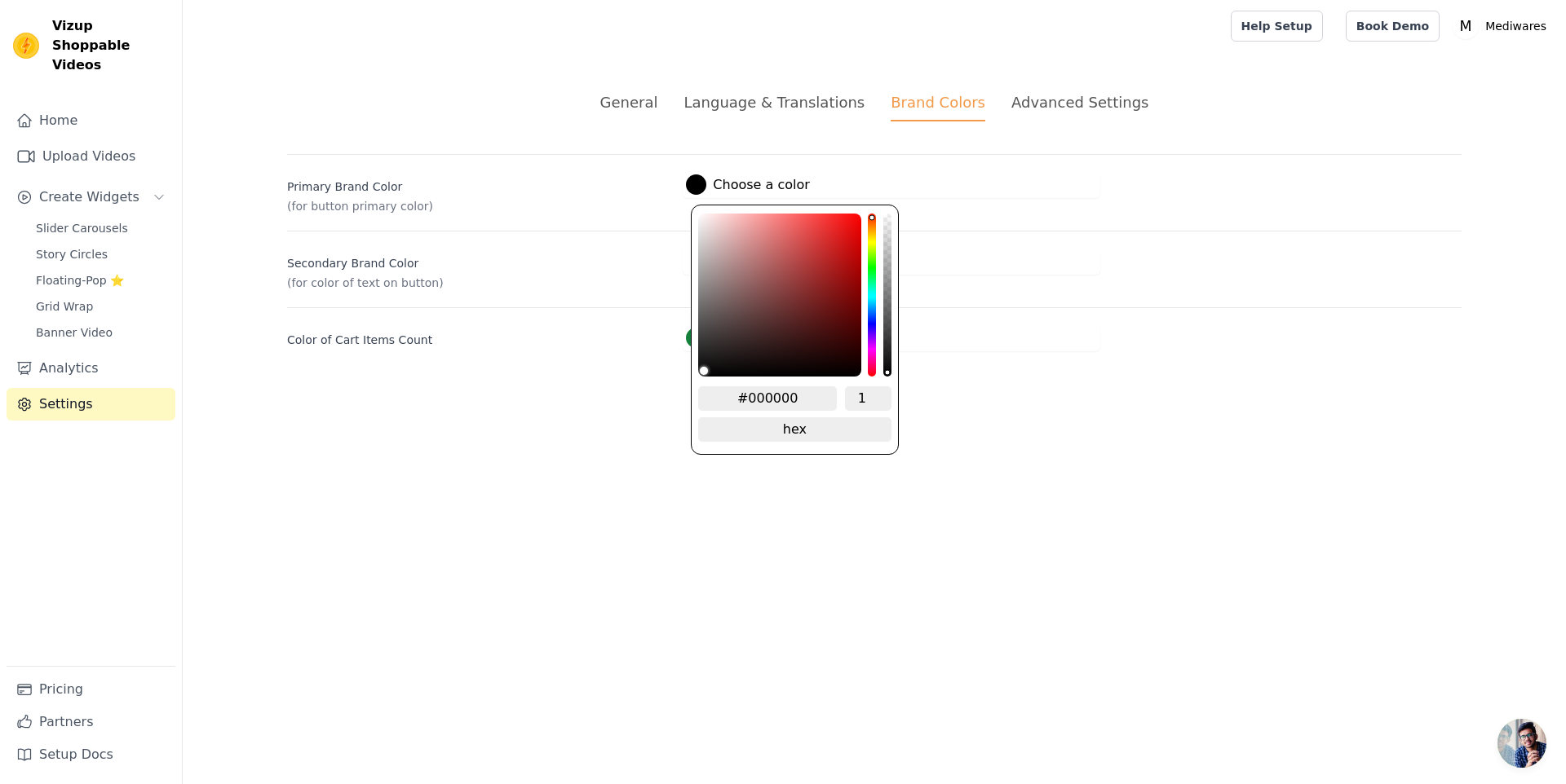
type input "#5837EA"
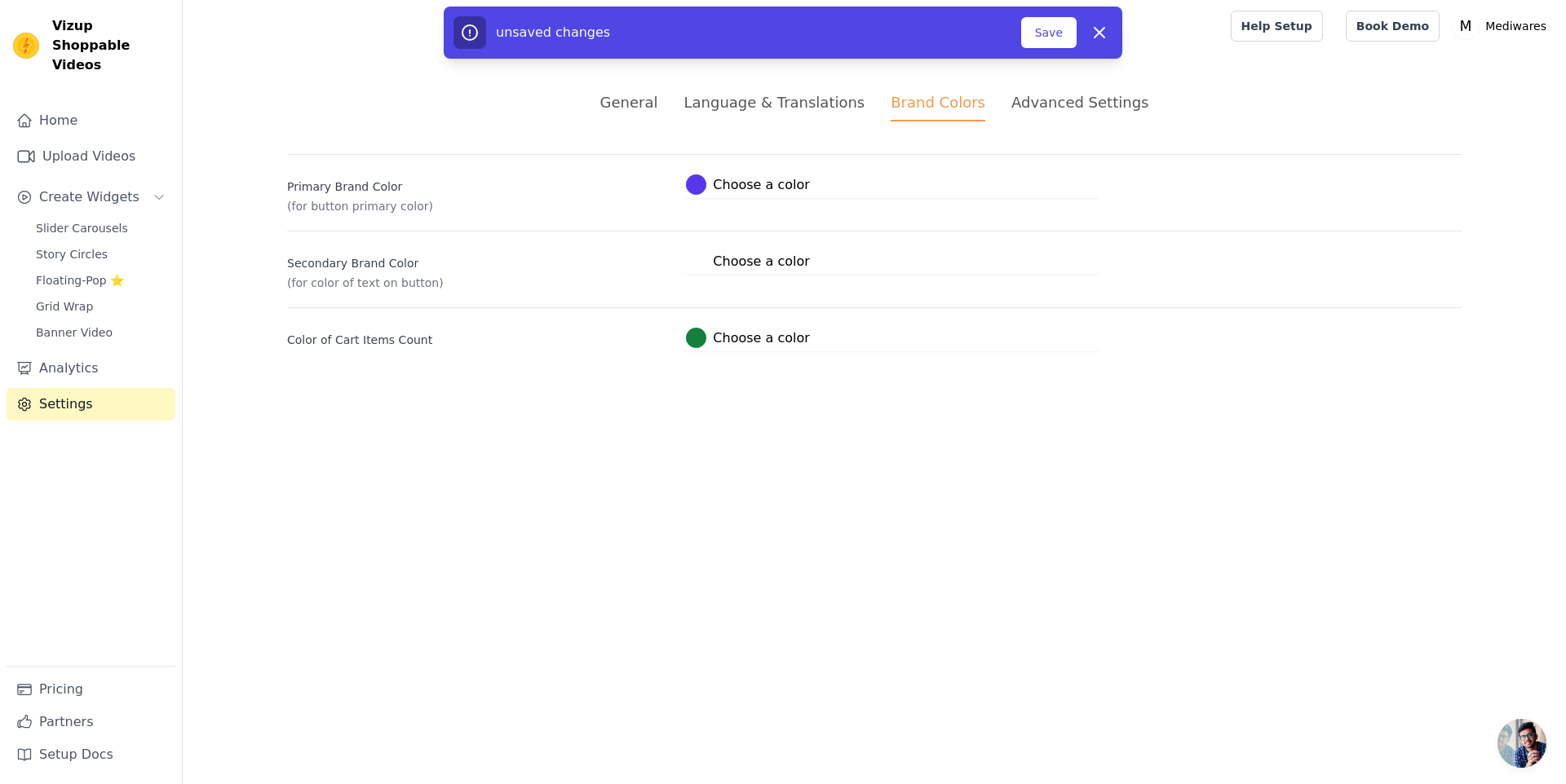
click at [975, 390] on html "Vizup Shoppable Videos Home Upload Videos Create Widgets Slider Carousels Story…" at bounding box center [783, 195] width 1566 height 390
click at [1045, 44] on button "Save" at bounding box center [1048, 33] width 55 height 31
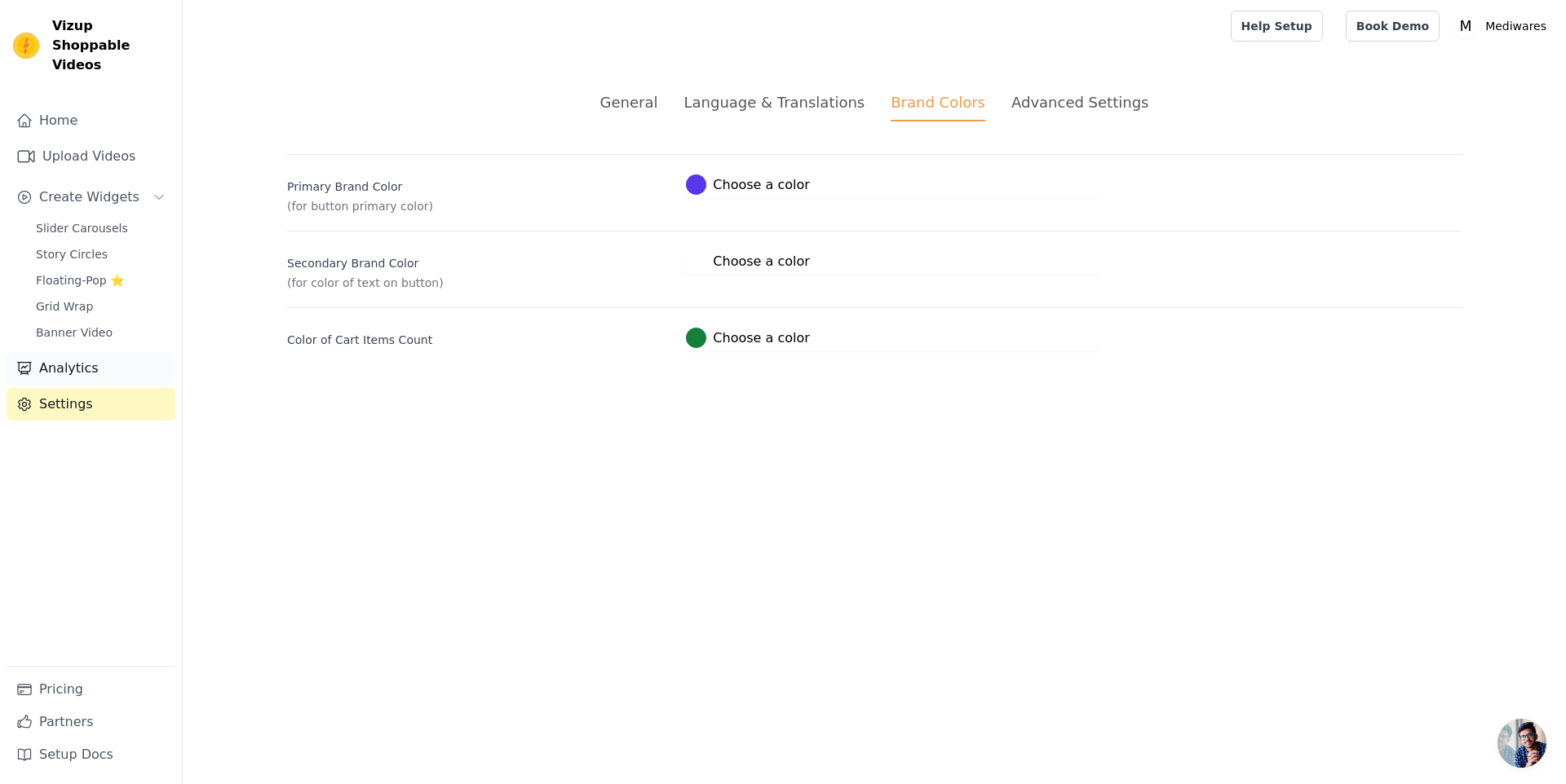
click at [120, 352] on link "Analytics" at bounding box center [91, 368] width 168 height 33
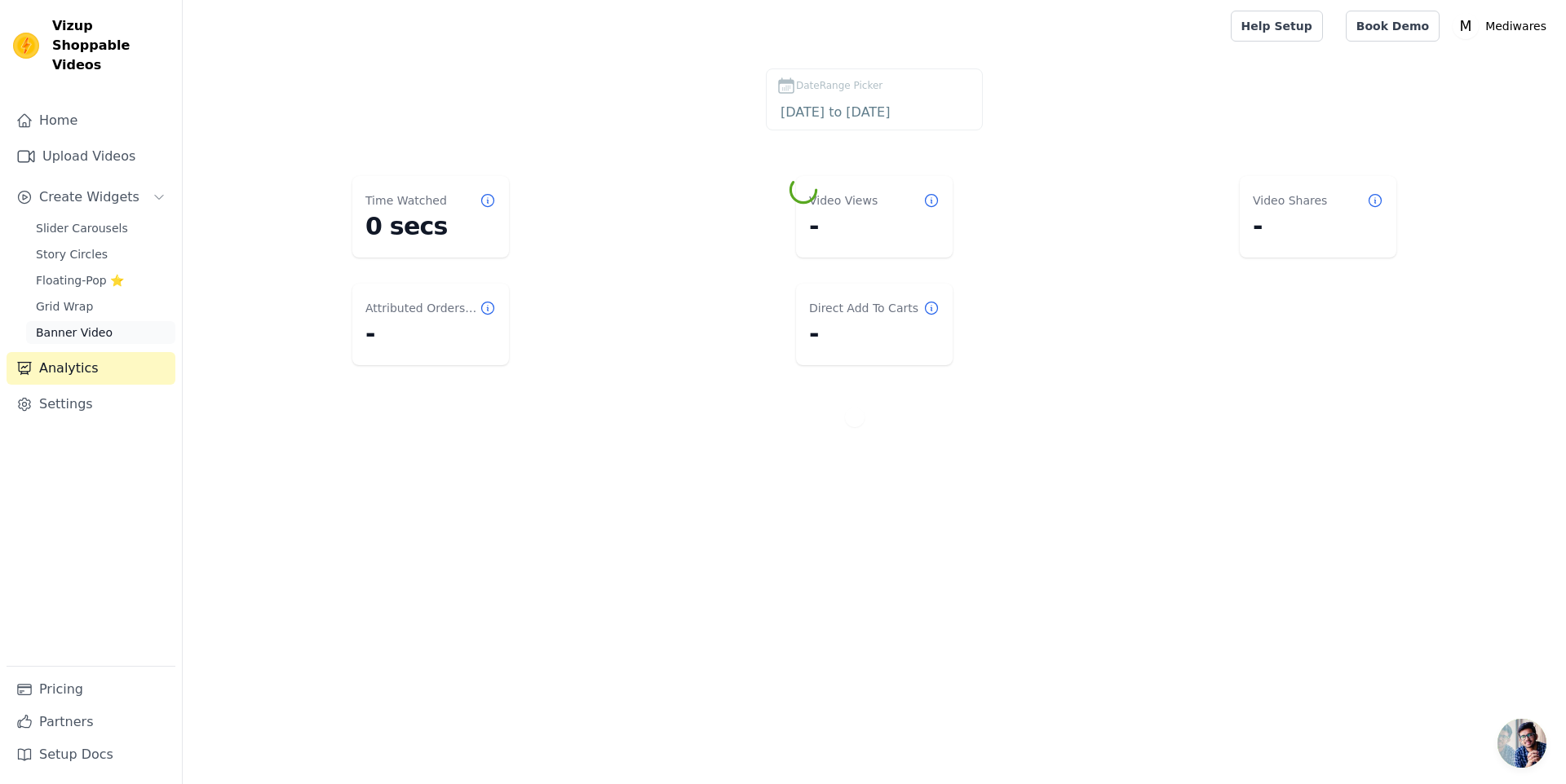
click at [100, 324] on span "Banner Video" at bounding box center [74, 332] width 77 height 16
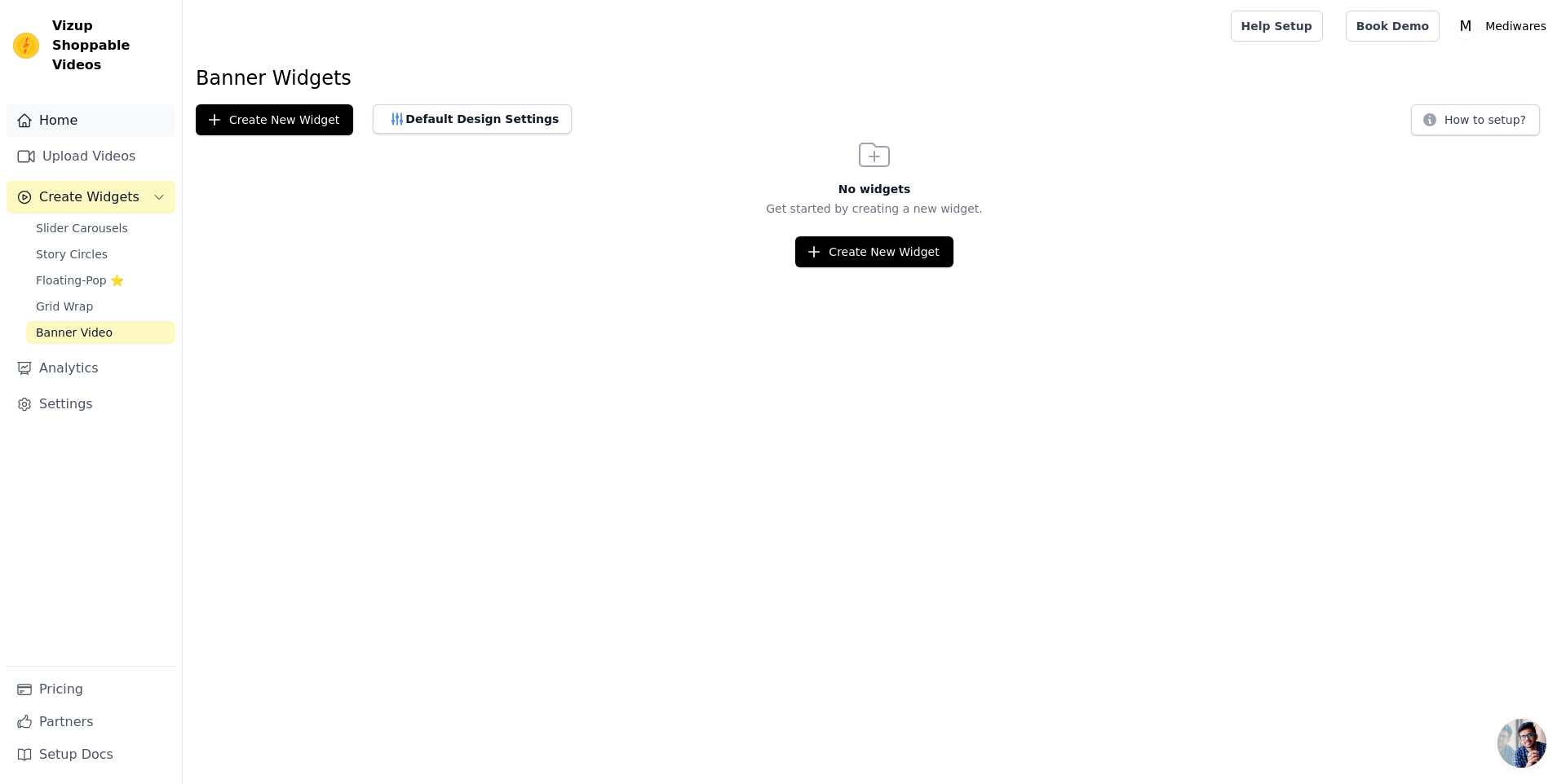
click at [70, 106] on link "Home" at bounding box center [91, 120] width 168 height 33
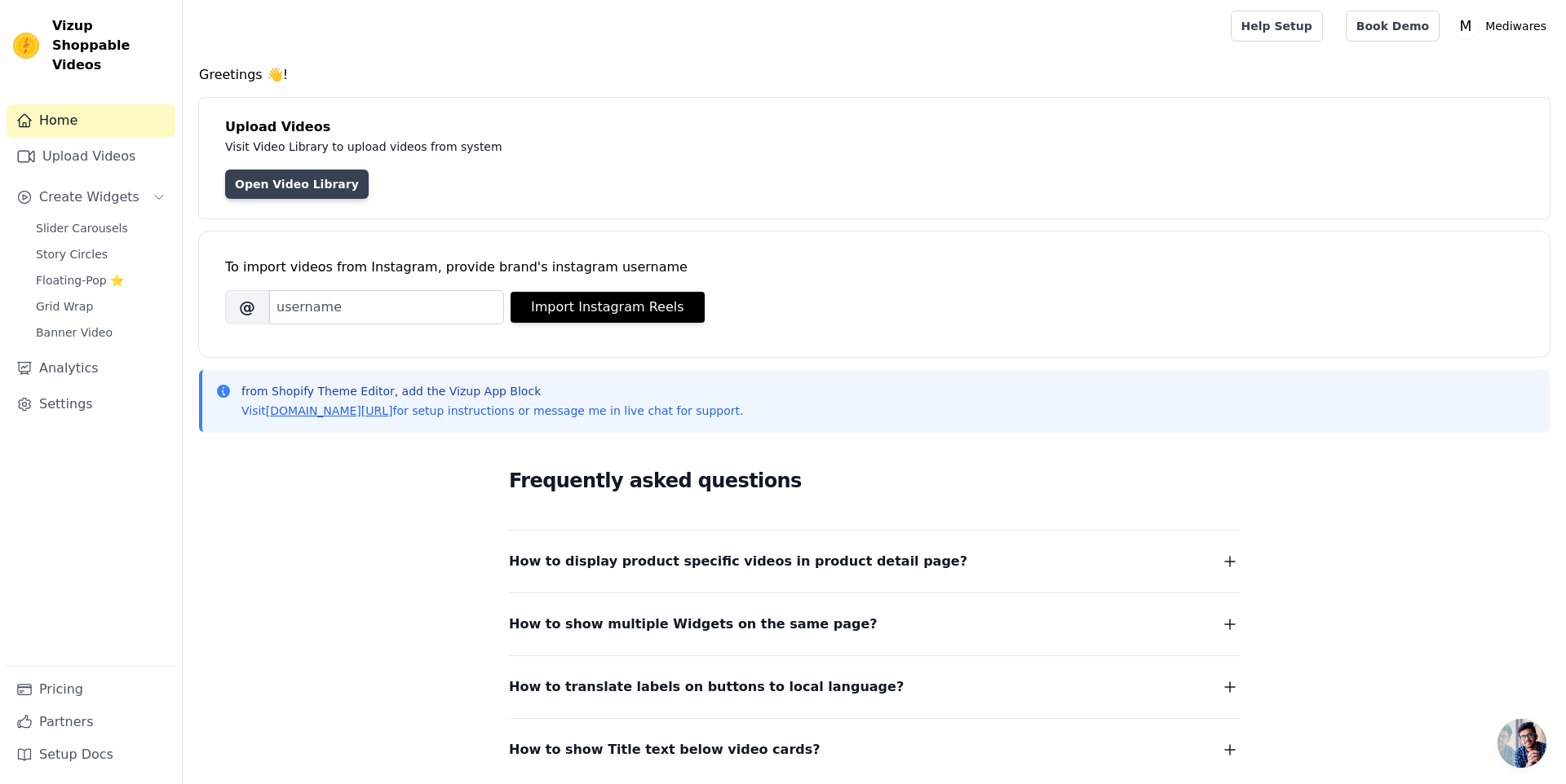
click at [277, 184] on link "Open Video Library" at bounding box center [296, 184] width 143 height 29
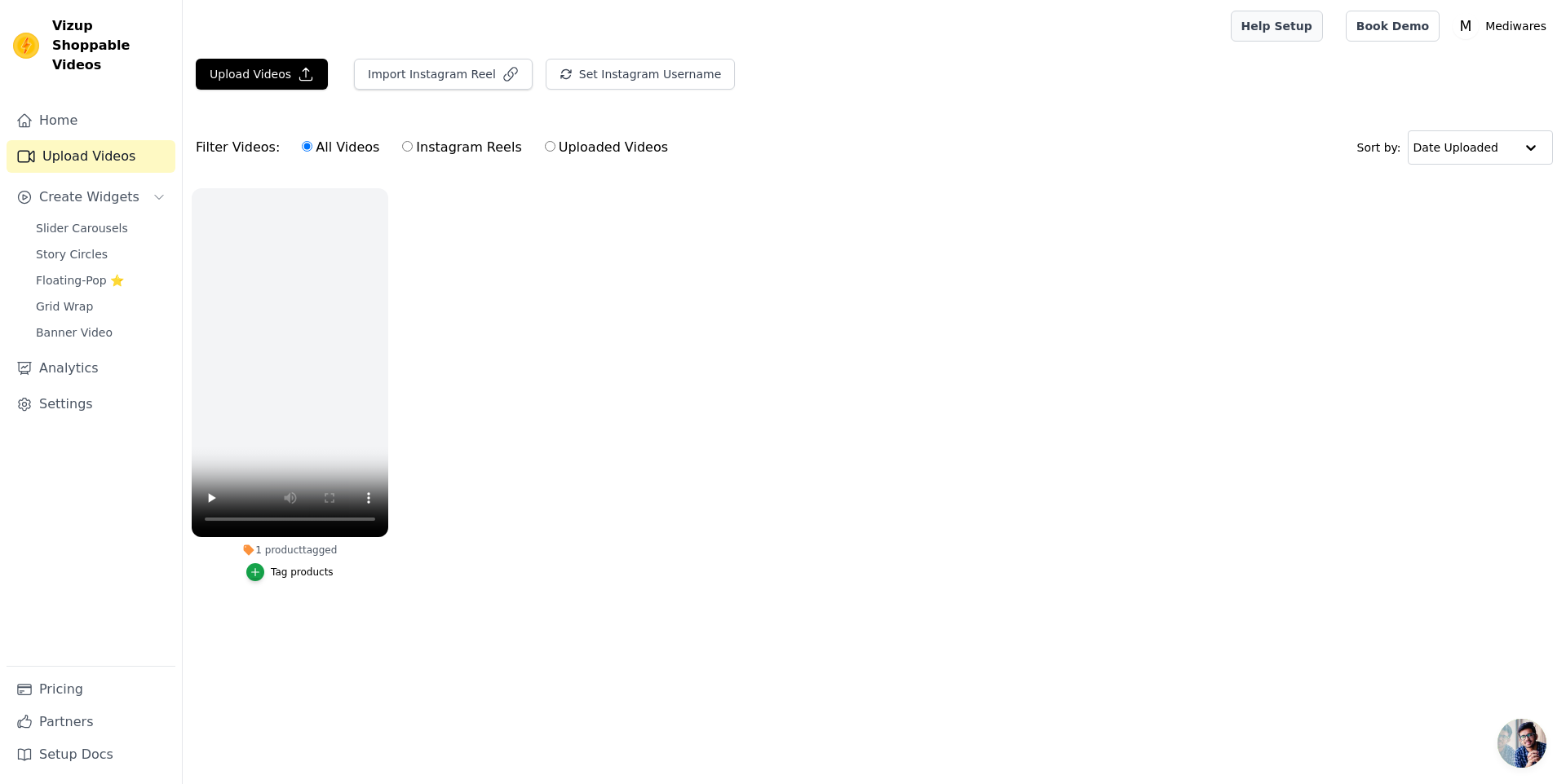
click at [1301, 34] on link "Help Setup" at bounding box center [1277, 26] width 92 height 31
